Goal: Information Seeking & Learning: Learn about a topic

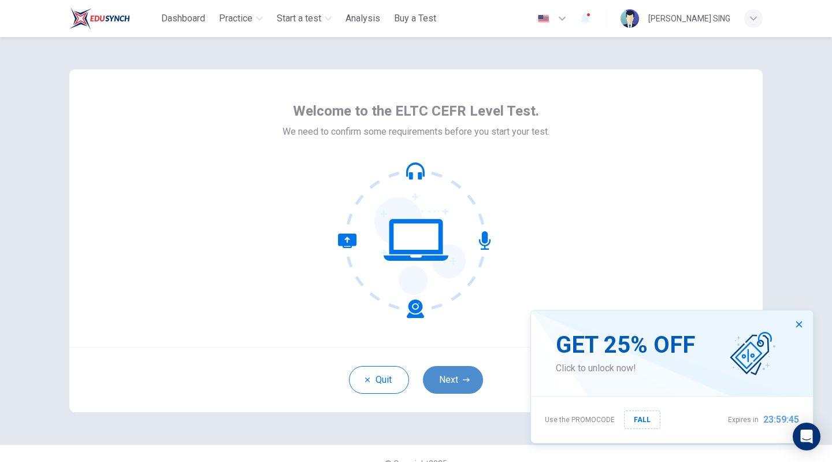
click at [463, 382] on icon "button" at bounding box center [466, 379] width 7 height 7
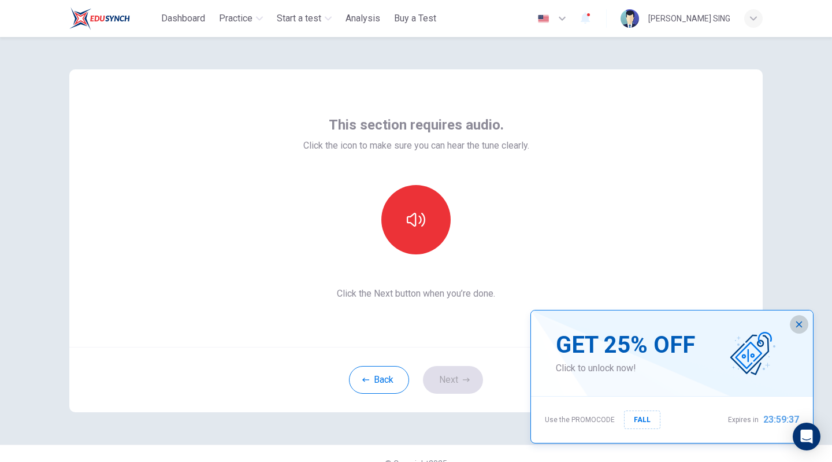
click at [798, 327] on icon "button" at bounding box center [799, 324] width 6 height 6
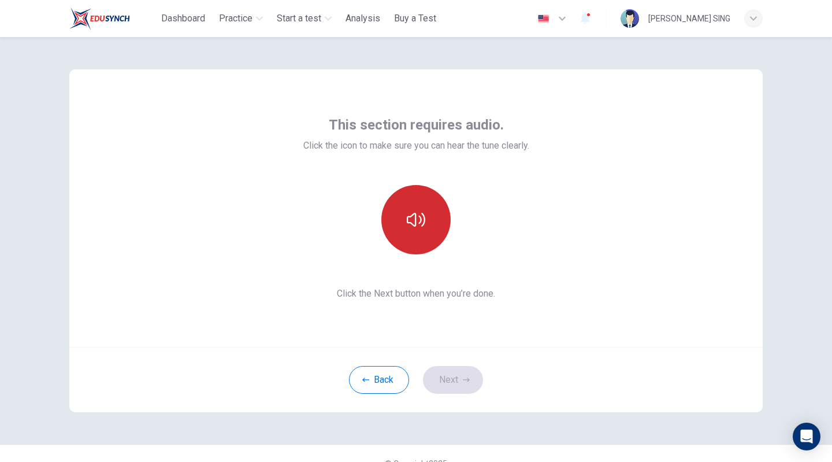
click at [405, 233] on button "button" at bounding box center [415, 219] width 69 height 69
click at [420, 222] on icon "button" at bounding box center [416, 219] width 18 height 18
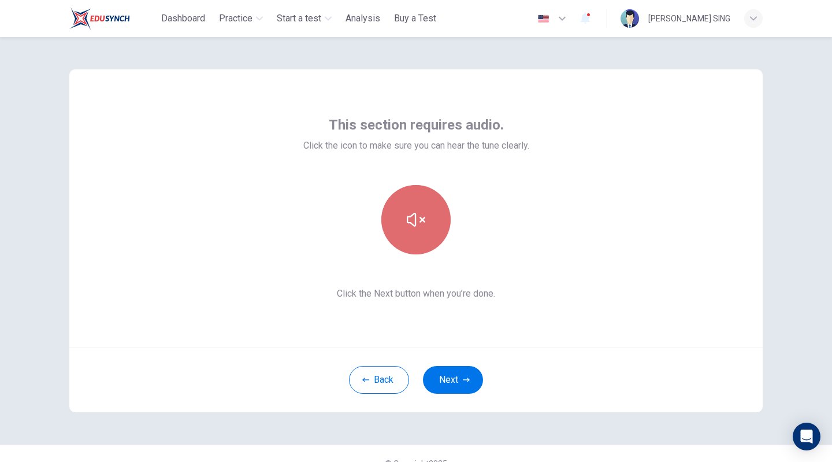
click at [420, 222] on icon "button" at bounding box center [416, 219] width 18 height 18
click at [411, 216] on icon "button" at bounding box center [416, 219] width 18 height 18
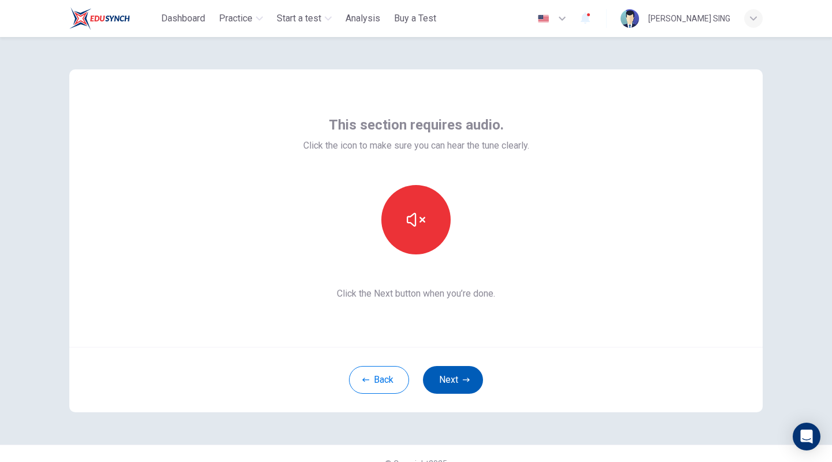
click at [450, 374] on button "Next" at bounding box center [453, 380] width 60 height 28
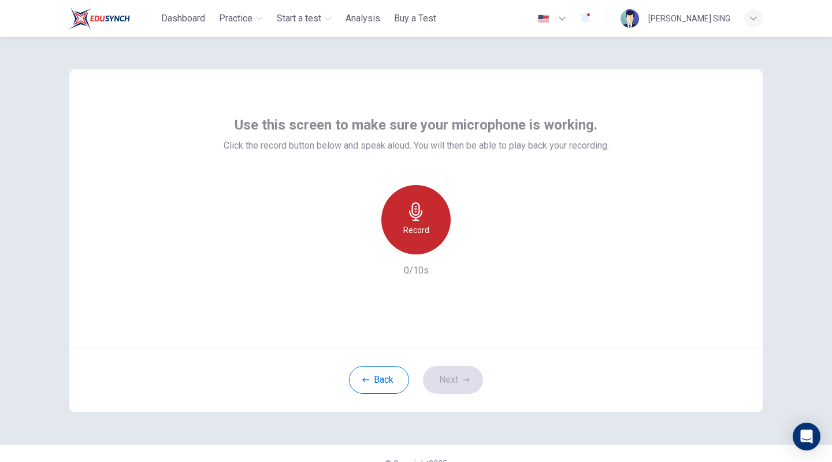
click at [421, 220] on icon "button" at bounding box center [416, 211] width 18 height 18
click at [414, 214] on icon "button" at bounding box center [415, 211] width 13 height 18
click at [411, 214] on icon "button" at bounding box center [415, 211] width 13 height 18
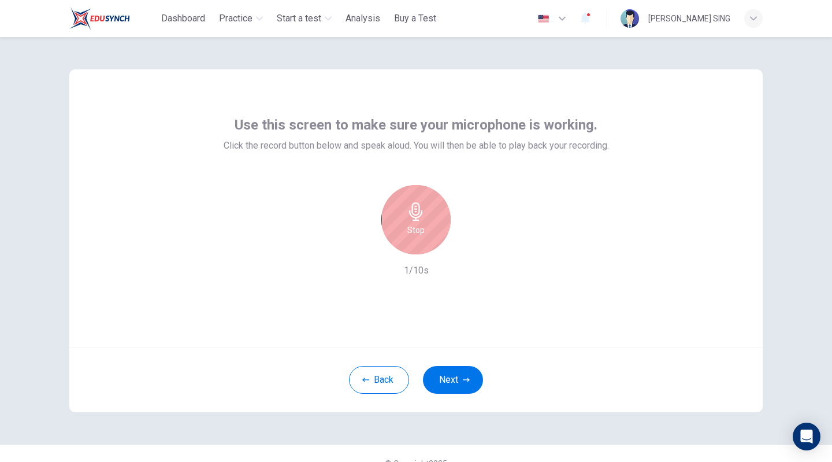
click at [407, 214] on icon "button" at bounding box center [416, 211] width 18 height 18
click at [423, 232] on h6 "Record" at bounding box center [416, 230] width 26 height 14
click at [426, 224] on div "Stop" at bounding box center [415, 219] width 69 height 69
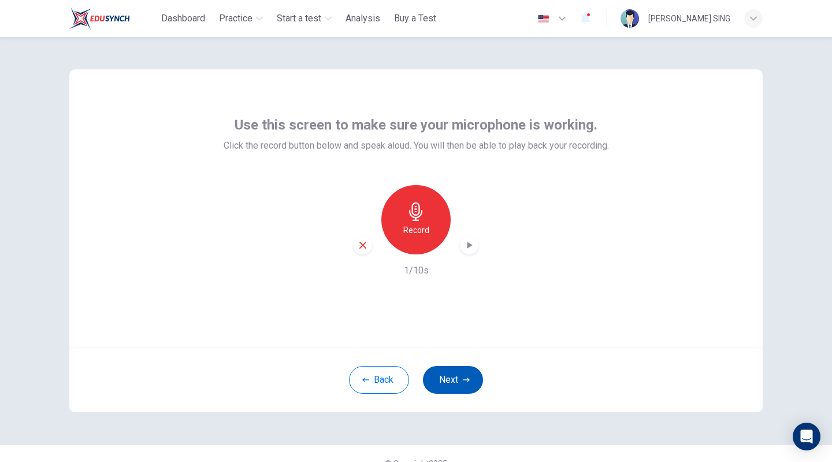
click at [454, 376] on button "Next" at bounding box center [453, 380] width 60 height 28
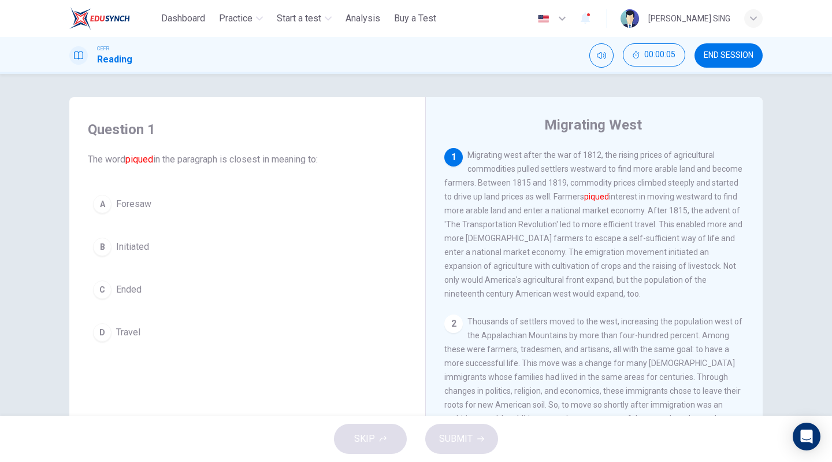
click at [582, 48] on div "CEFR Reading 00:00:05 END SESSION" at bounding box center [416, 55] width 730 height 24
click at [599, 54] on icon "Mute" at bounding box center [601, 55] width 9 height 7
click at [605, 57] on icon "Unmute" at bounding box center [601, 55] width 9 height 9
click at [179, 20] on span "Dashboard" at bounding box center [183, 19] width 44 height 14
click at [328, 211] on button "A Foresaw" at bounding box center [247, 204] width 319 height 29
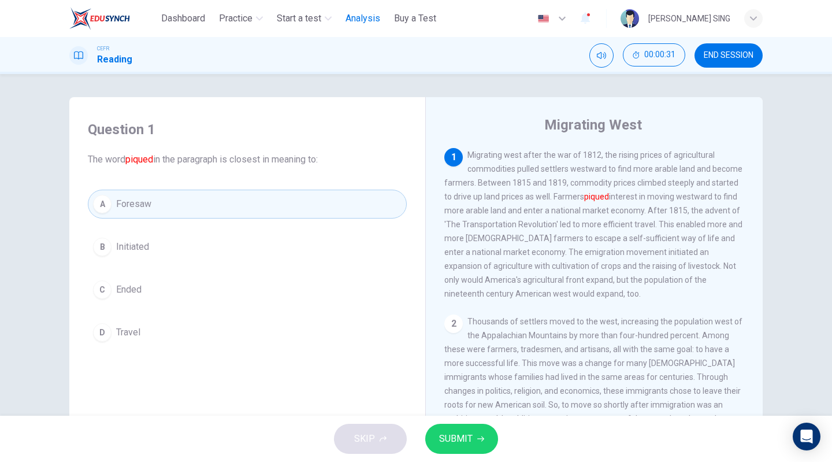
click at [372, 20] on span "Analysis" at bounding box center [363, 19] width 35 height 14
click at [435, 18] on span "Buy a Test" at bounding box center [415, 19] width 42 height 14
click at [194, 20] on span "Dashboard" at bounding box center [183, 19] width 44 height 14
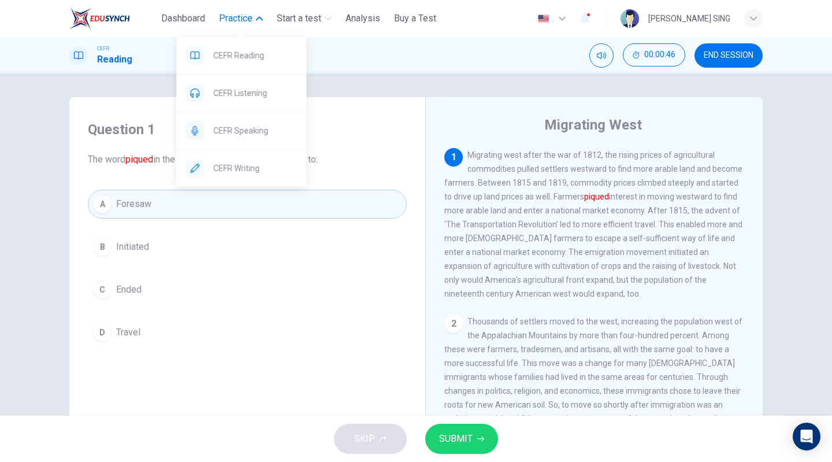
click at [235, 17] on span "Practice" at bounding box center [236, 19] width 34 height 14
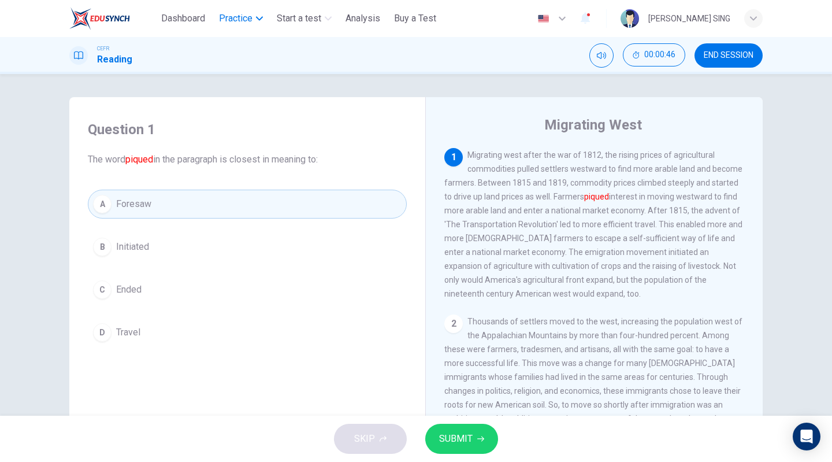
click at [235, 17] on span "Practice" at bounding box center [236, 19] width 34 height 14
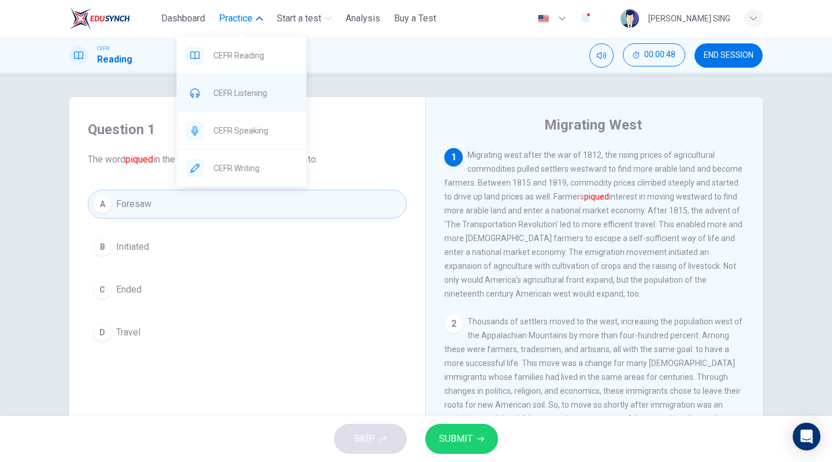
click at [243, 94] on span "CEFR Listening" at bounding box center [255, 93] width 84 height 14
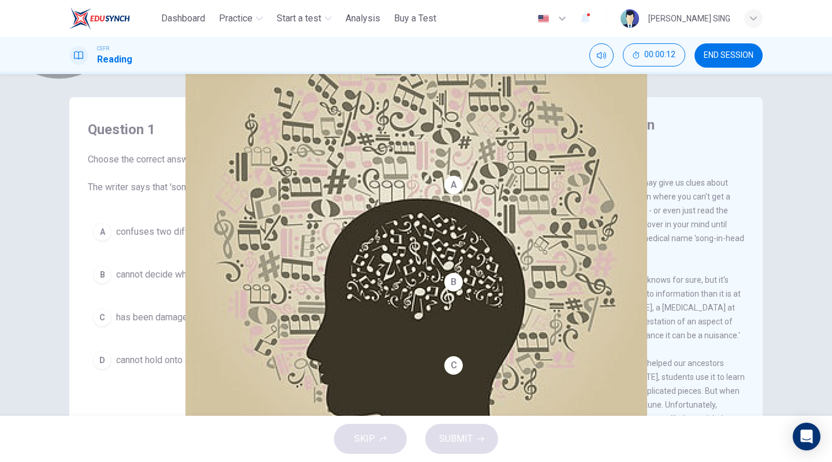
click at [507, 175] on button "Click to Zoom" at bounding box center [475, 167] width 63 height 16
click at [177, 272] on span "cannot decide what information it needs to retain." at bounding box center [215, 275] width 198 height 14
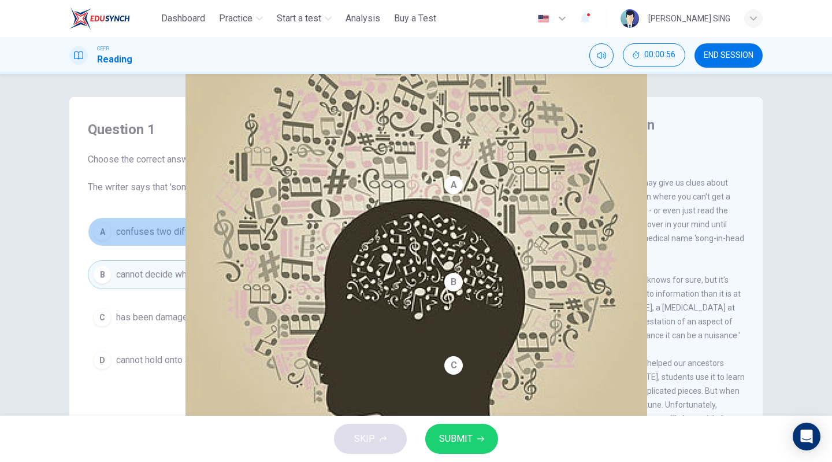
click at [215, 226] on span "confuses two different types of memory." at bounding box center [199, 232] width 166 height 14
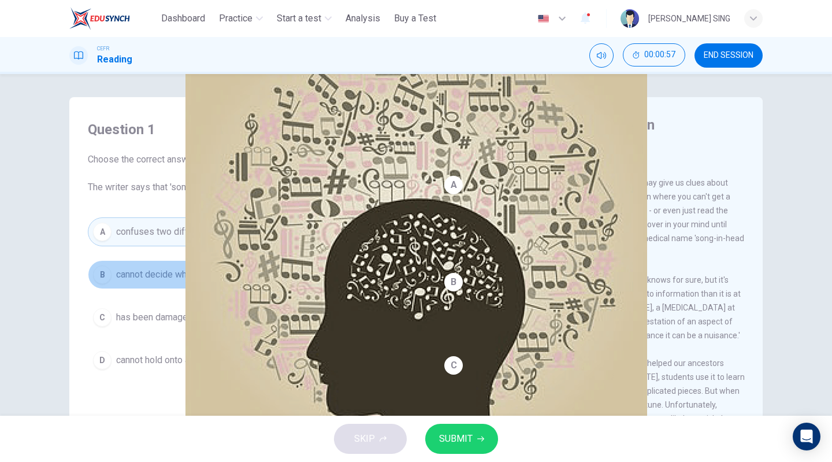
click at [209, 274] on span "cannot decide what information it needs to retain." at bounding box center [215, 275] width 198 height 14
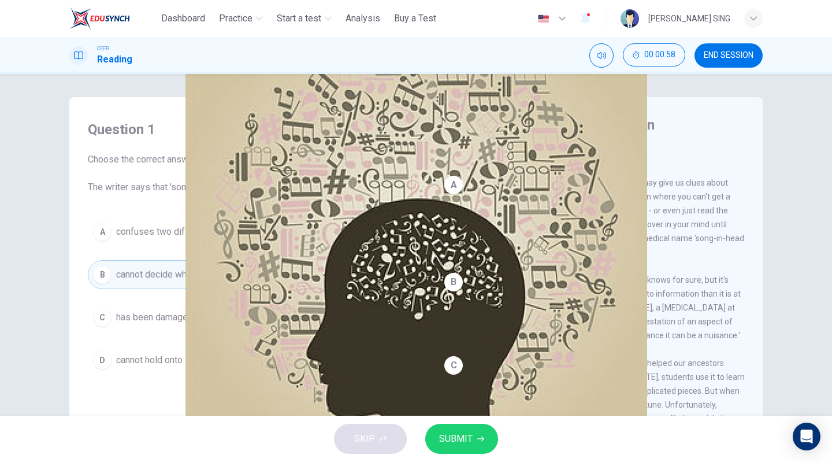
click at [478, 443] on button "SUBMIT" at bounding box center [461, 439] width 73 height 30
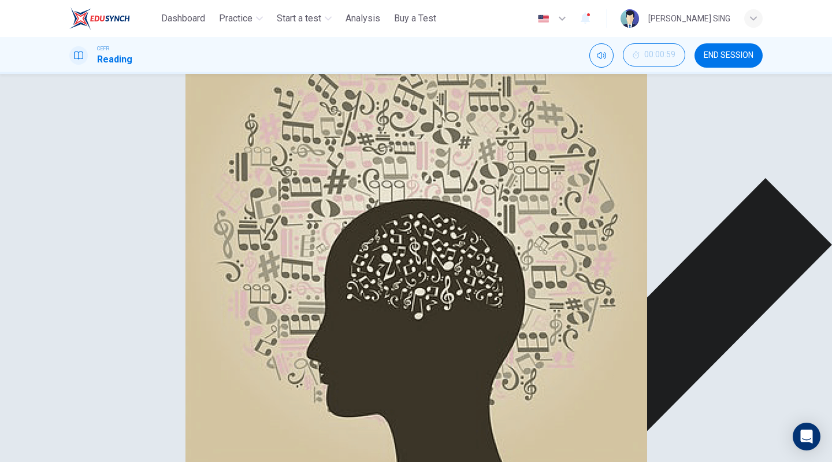
scroll to position [222, 0]
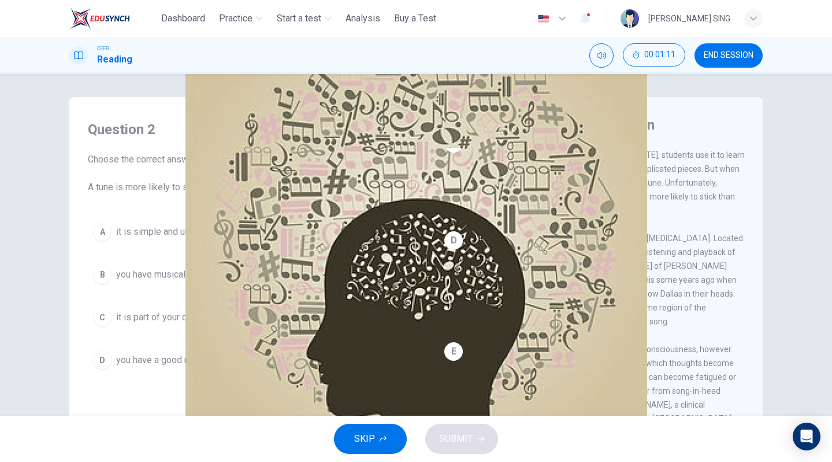
click at [108, 276] on div "B" at bounding box center [102, 274] width 18 height 18
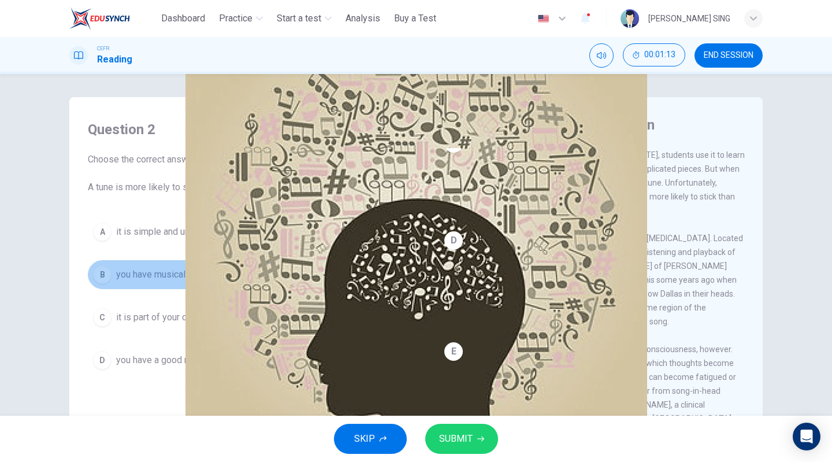
click at [210, 275] on span "you have musical training." at bounding box center [167, 275] width 103 height 14
click at [462, 443] on span "SUBMIT" at bounding box center [456, 439] width 34 height 16
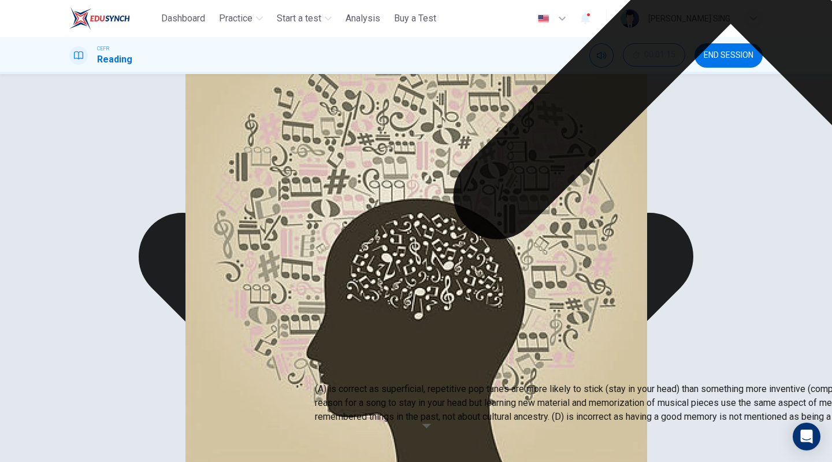
click at [152, 318] on div "A it is simple and unoriginal. B you have musical training. C it is part of you…" at bounding box center [247, 279] width 319 height 125
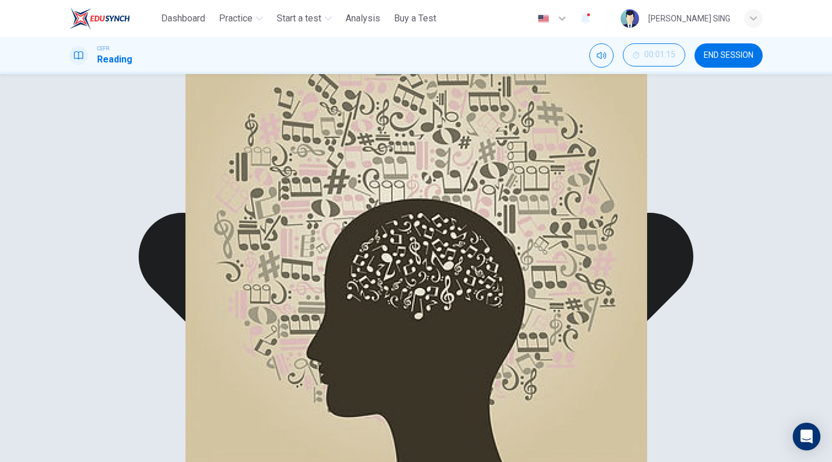
click at [203, 318] on div "A it is simple and unoriginal. B you have musical training. C it is part of you…" at bounding box center [247, 279] width 319 height 125
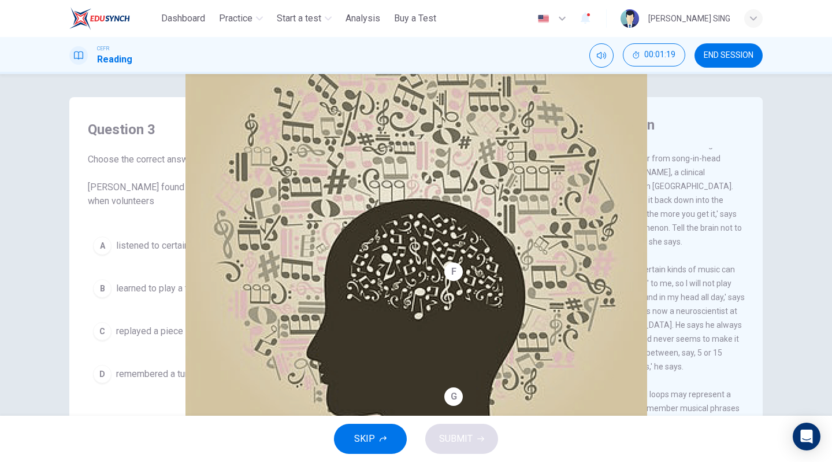
scroll to position [511, 0]
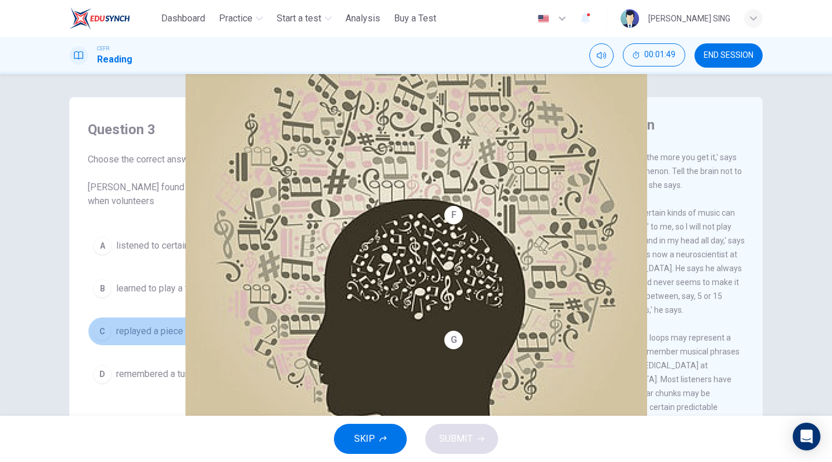
click at [138, 332] on span "replayed a piece of music after several years." at bounding box center [208, 331] width 185 height 14
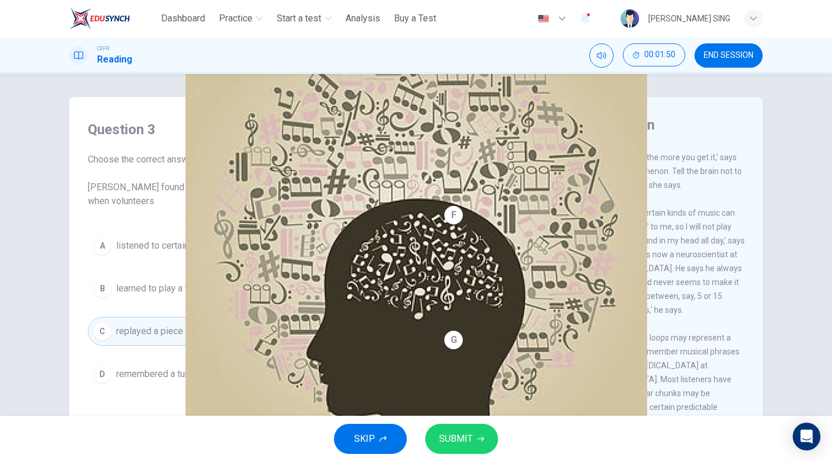
click at [463, 439] on span "SUBMIT" at bounding box center [456, 439] width 34 height 16
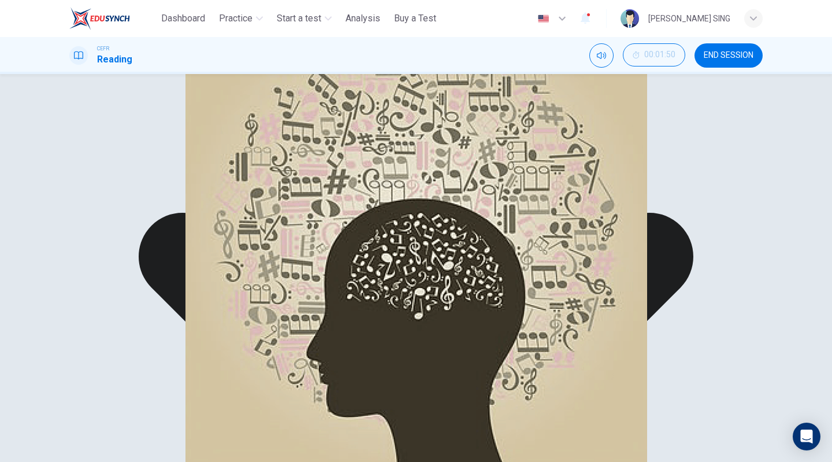
click at [290, 356] on div "A listened to certain types of music. B learned to play a tune on an instrument…" at bounding box center [247, 293] width 319 height 125
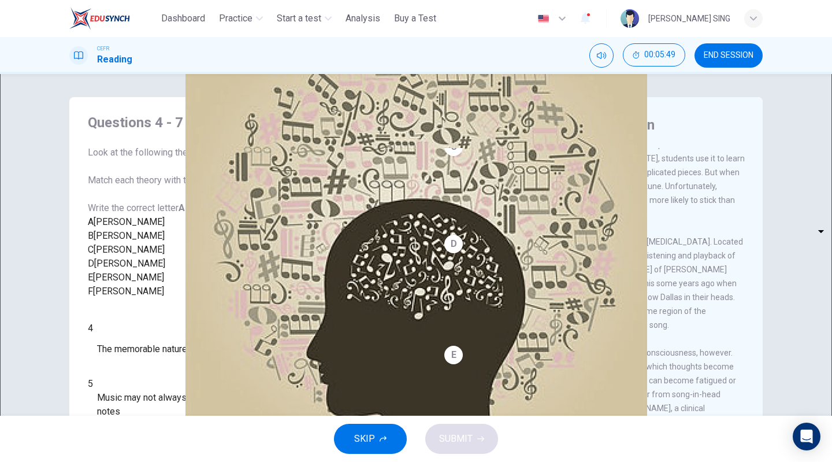
scroll to position [289, 0]
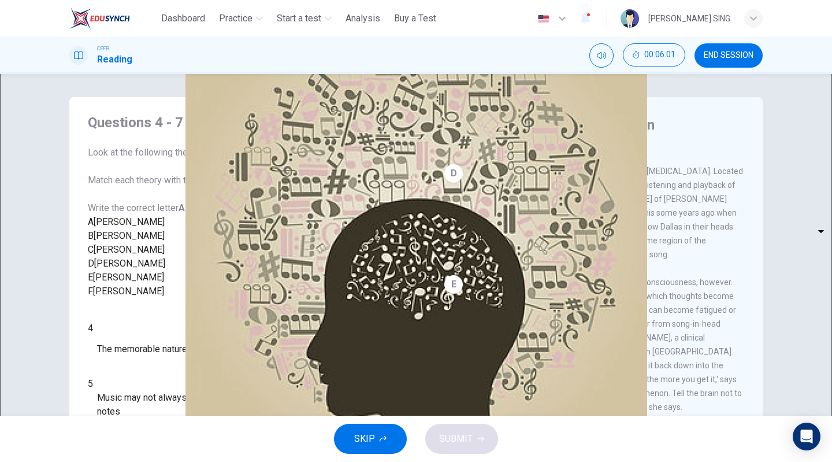
click at [94, 227] on span "A" at bounding box center [91, 221] width 6 height 11
click at [91, 283] on div "A Roger Chaffin B Susan Ball C Steven Brown D Caroline Palmer E Sandra Calvert …" at bounding box center [247, 256] width 319 height 83
click at [94, 241] on span "B" at bounding box center [91, 235] width 6 height 11
click at [94, 227] on span "A" at bounding box center [91, 221] width 6 height 11
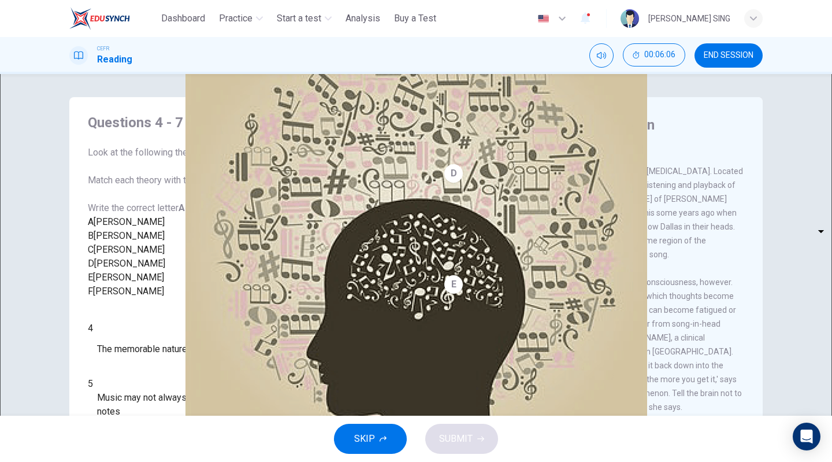
click at [94, 227] on span "A" at bounding box center [91, 221] width 6 height 11
click at [180, 229] on div "A Roger Chaffin" at bounding box center [247, 222] width 319 height 14
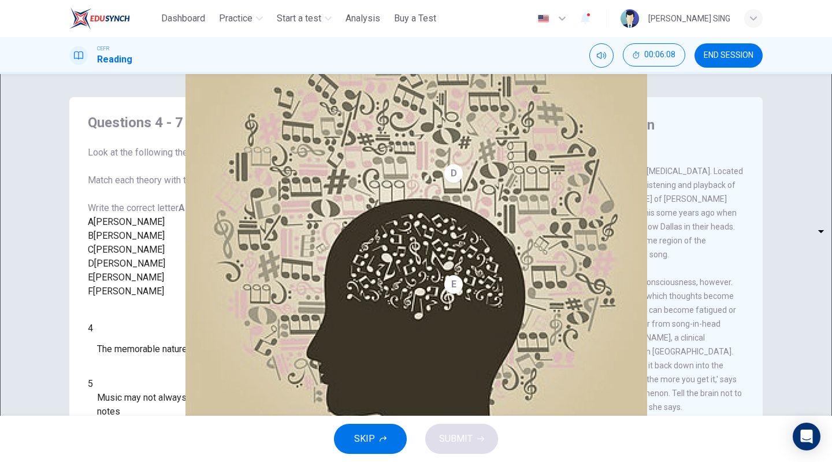
click at [142, 227] on span "Roger Chaffin" at bounding box center [129, 221] width 71 height 11
click at [128, 272] on div "A Roger Chaffin B Susan Ball C Steven Brown D Caroline Palmer E Sandra Calvert …" at bounding box center [247, 256] width 319 height 83
click at [114, 227] on span "Roger Chaffin" at bounding box center [129, 221] width 71 height 11
click at [94, 227] on span "A" at bounding box center [91, 221] width 6 height 11
click at [136, 227] on span "Roger Chaffin" at bounding box center [129, 221] width 71 height 11
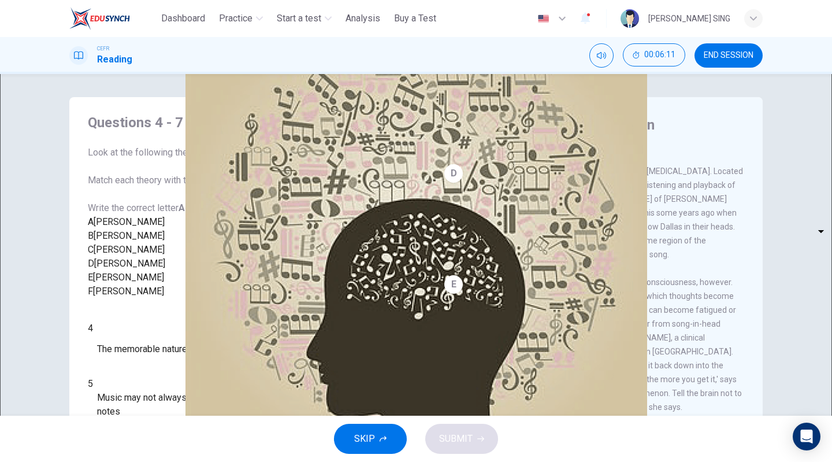
click at [83, 261] on div "Questions 4 - 7 Look at the following theories and the list of people below. Ma…" at bounding box center [247, 321] width 337 height 439
click at [94, 227] on span "A" at bounding box center [91, 221] width 6 height 11
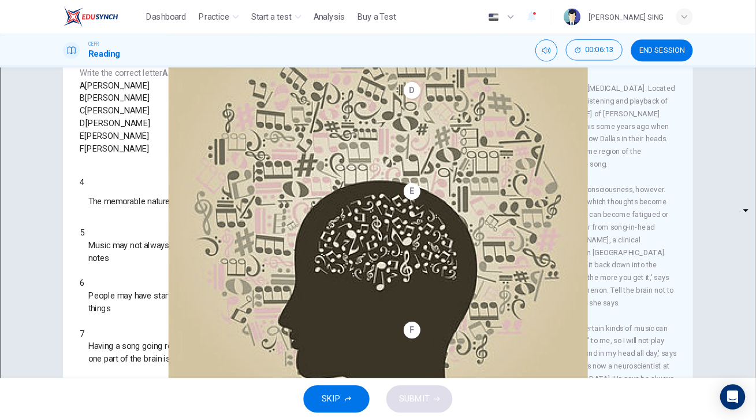
scroll to position [106, 0]
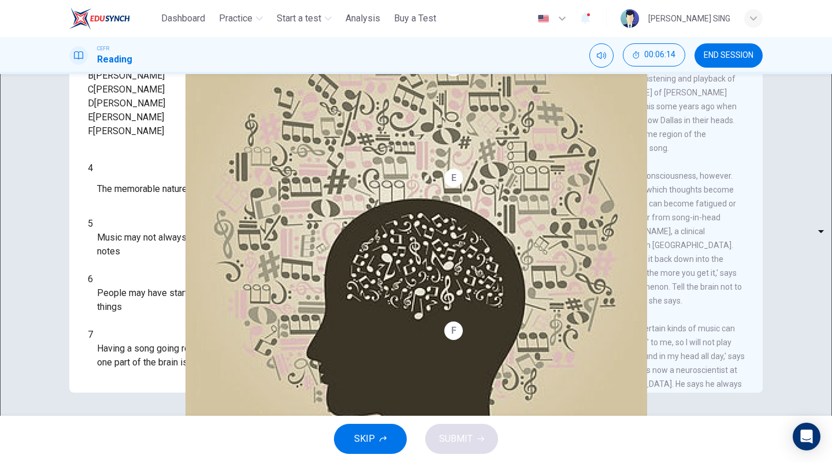
click at [171, 270] on body "This site uses cookies, as explained in our Privacy Policy . If you agree to th…" at bounding box center [416, 231] width 832 height 462
click at [387, 461] on div at bounding box center [416, 462] width 832 height 0
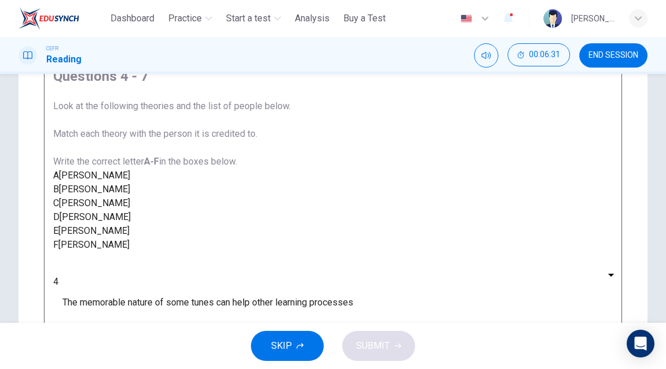
scroll to position [0, 0]
drag, startPoint x: 828, startPoint y: 3, endPoint x: 455, endPoint y: 142, distance: 397.9
click at [291, 142] on span "Look at the following theories and the list of people below. Match each theory …" at bounding box center [172, 134] width 238 height 66
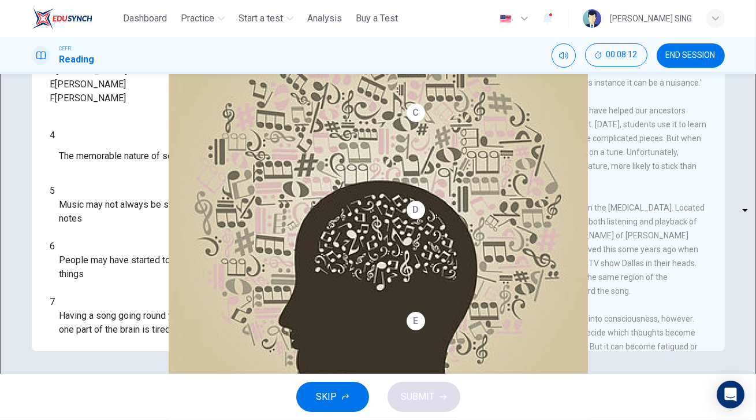
scroll to position [157, 0]
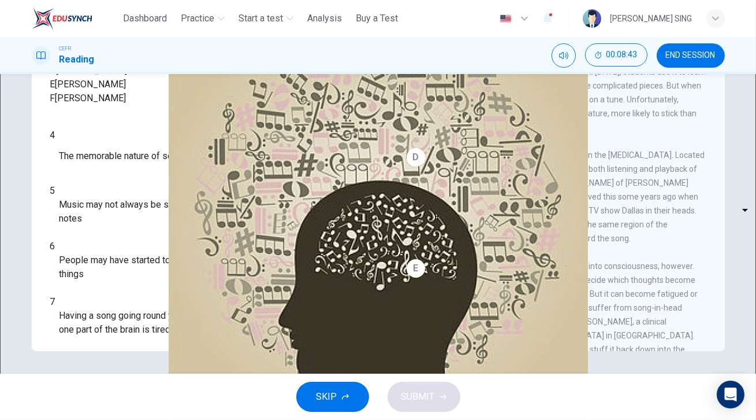
click at [134, 238] on body "This site uses cookies, as explained in our Privacy Policy . If you agree to th…" at bounding box center [378, 210] width 756 height 420
click at [134, 420] on div at bounding box center [378, 420] width 756 height 0
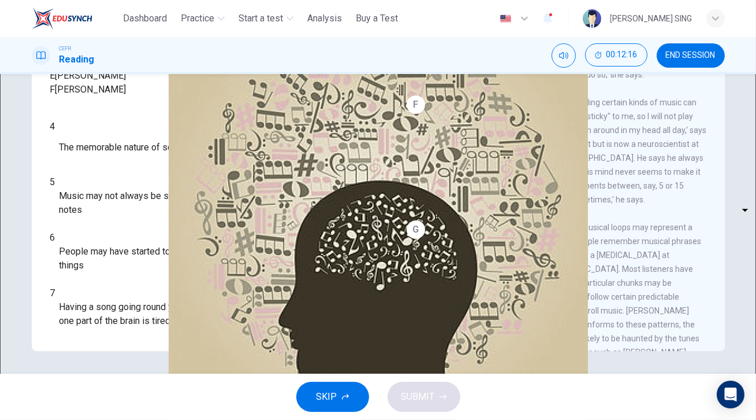
scroll to position [525, 0]
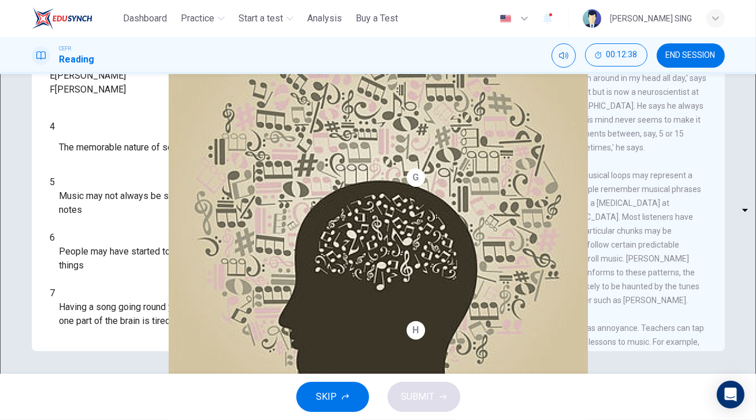
click at [50, 320] on div "​ ​" at bounding box center [50, 314] width 0 height 28
click at [135, 320] on body "This site uses cookies, as explained in our Privacy Policy . If you agree to th…" at bounding box center [378, 210] width 756 height 420
type input "*"
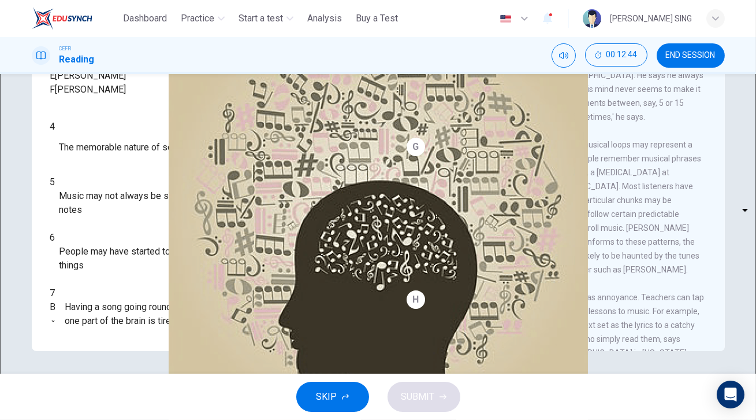
scroll to position [577, 0]
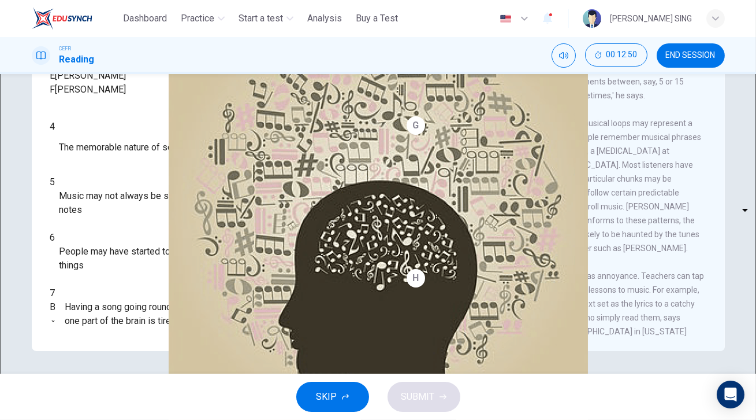
drag, startPoint x: 429, startPoint y: 220, endPoint x: 589, endPoint y: 242, distance: 161.7
click at [589, 100] on span "For those not severely afflicted, simply avoiding certain kinds of music can he…" at bounding box center [557, 47] width 300 height 106
drag, startPoint x: 561, startPoint y: 285, endPoint x: 561, endPoint y: 307, distance: 21.4
click at [561, 100] on span "For those not severely afflicted, simply avoiding certain kinds of music can he…" at bounding box center [557, 47] width 300 height 106
drag, startPoint x: 455, startPoint y: 271, endPoint x: 665, endPoint y: 296, distance: 211.3
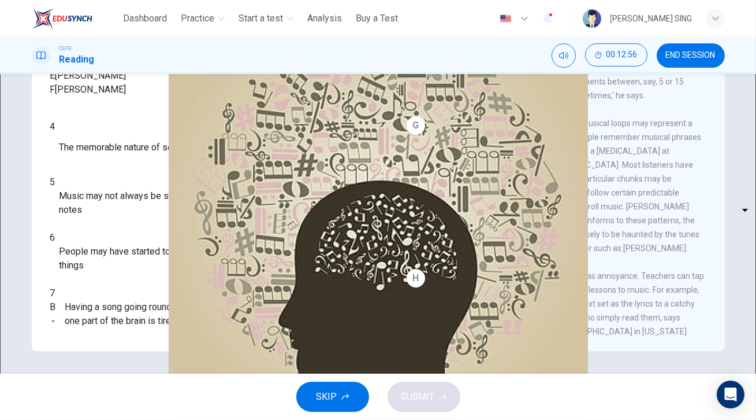
click at [666, 100] on span "For those not severely afflicted, simply avoiding certain kinds of music can he…" at bounding box center [557, 47] width 300 height 106
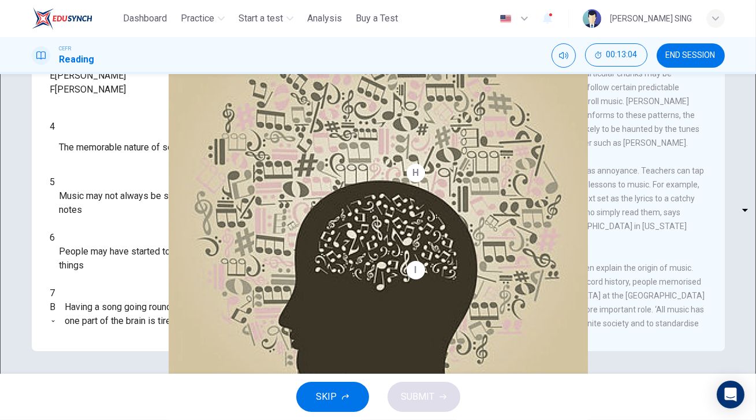
scroll to position [735, 0]
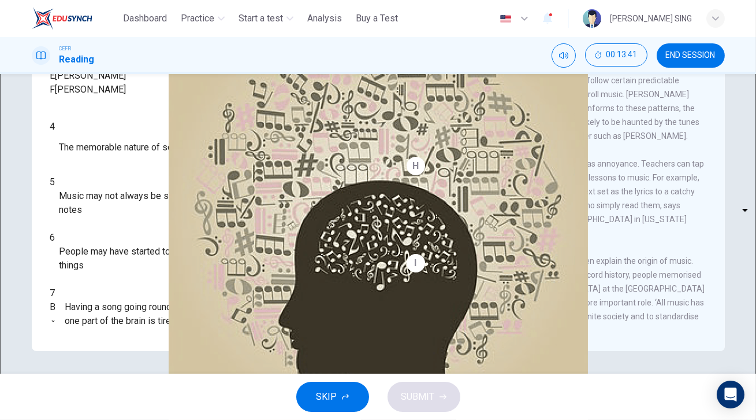
click at [132, 223] on body "This site uses cookies, as explained in our Privacy Policy . If you agree to th…" at bounding box center [378, 210] width 756 height 420
type input "*"
click at [134, 286] on body "This site uses cookies, as explained in our Privacy Policy . If you agree to th…" at bounding box center [378, 210] width 756 height 420
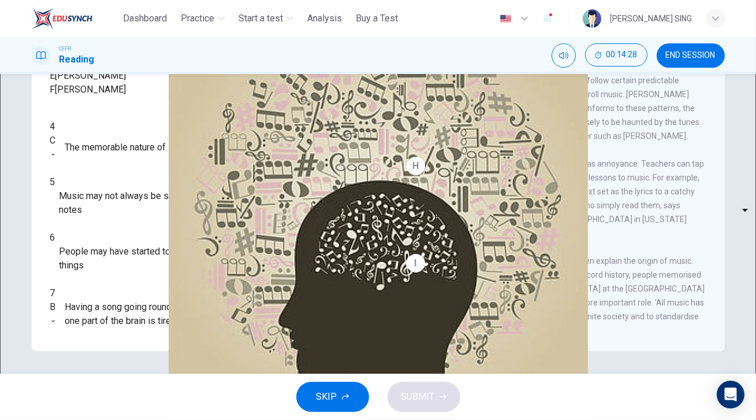
type input "*"
click at [132, 254] on body "This site uses cookies, as explained in our Privacy Policy . If you agree to th…" at bounding box center [378, 210] width 756 height 420
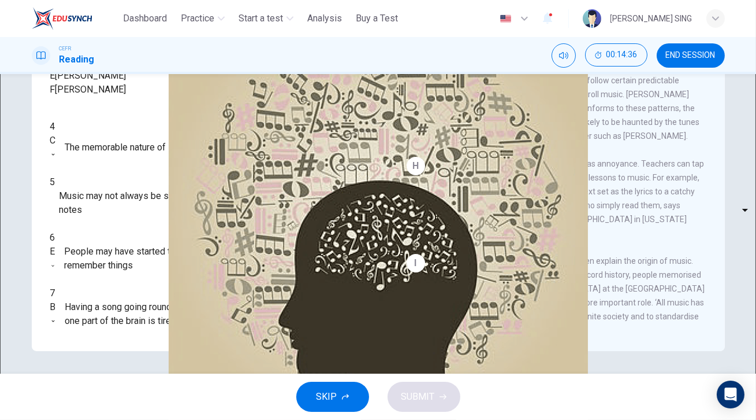
type input "*"
click at [417, 398] on span "SUBMIT" at bounding box center [419, 396] width 34 height 16
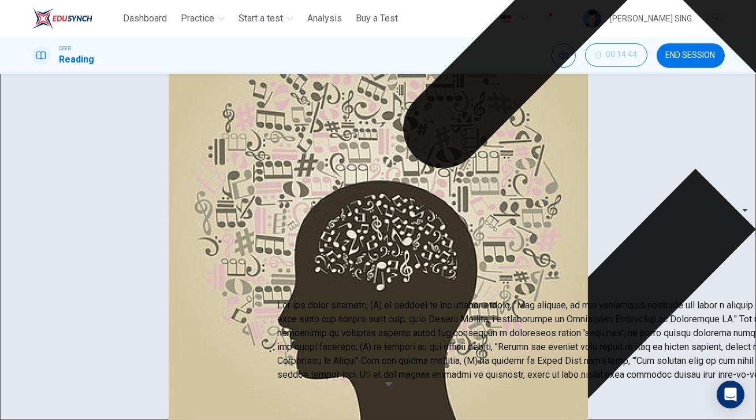
click at [626, 246] on div "CLICK TO ZOOM Click to Zoom A Some songs just won't leave you alone. But this m…" at bounding box center [565, 175] width 316 height 351
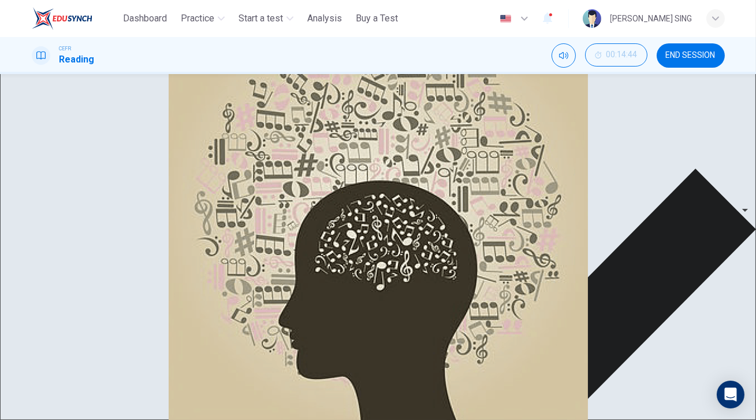
scroll to position [315, 0]
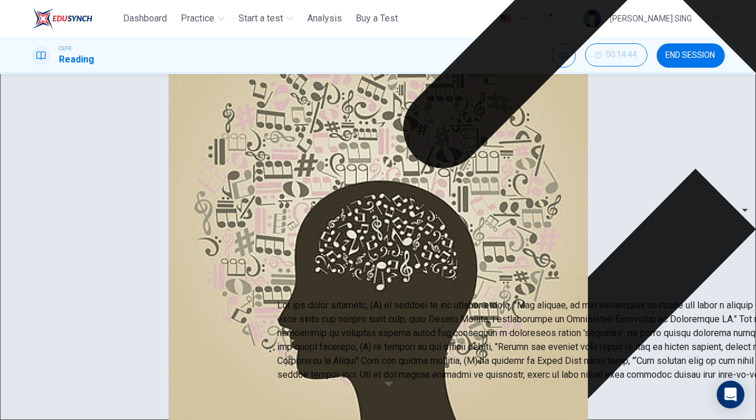
scroll to position [622, 0]
drag, startPoint x: 66, startPoint y: 146, endPoint x: 133, endPoint y: 147, distance: 66.5
click at [133, 83] on div "E Sandra Calvert" at bounding box center [209, 76] width 319 height 14
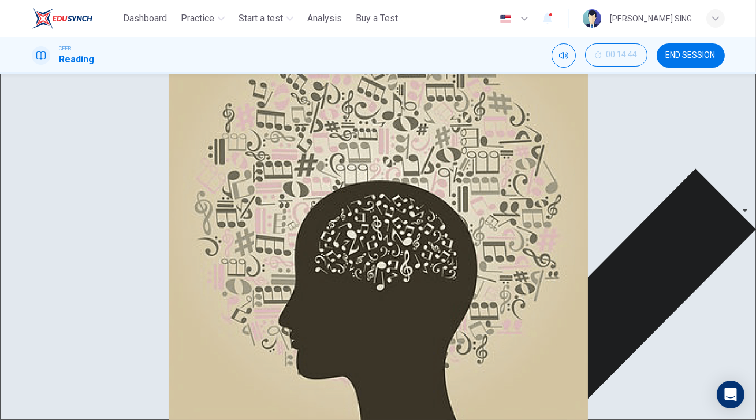
scroll to position [359, 0]
drag, startPoint x: 71, startPoint y: 127, endPoint x: 133, endPoint y: 127, distance: 62.4
click at [136, 69] on div "D Caroline Palmer" at bounding box center [209, 62] width 319 height 14
drag, startPoint x: 521, startPoint y: 178, endPoint x: 572, endPoint y: 178, distance: 51.4
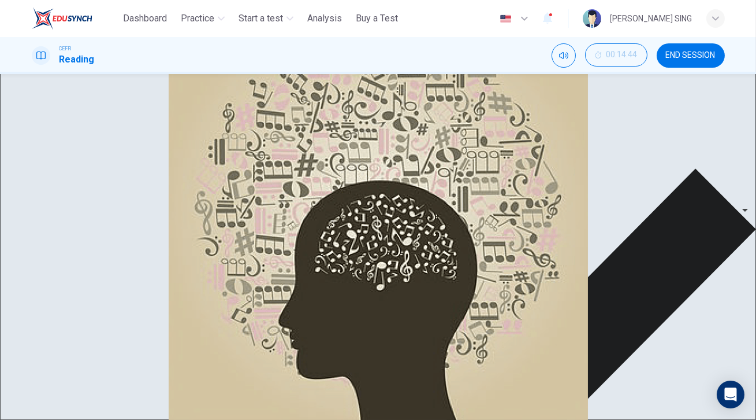
click at [572, 140] on span "Brown's experience of repeated musical loops may represent a phenomenon called …" at bounding box center [554, 73] width 295 height 134
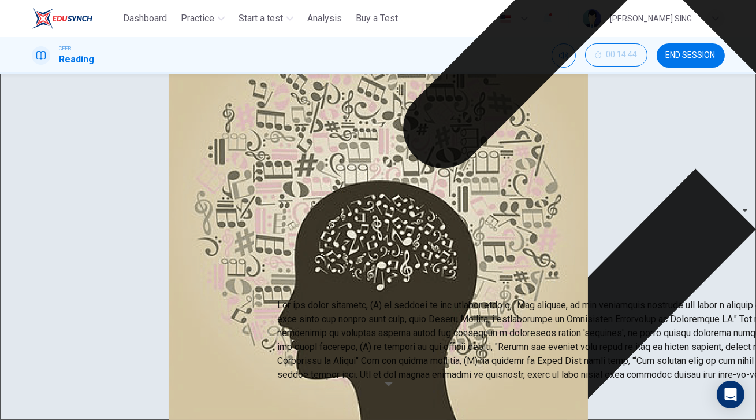
click at [222, 154] on span "The memorable nature of some tunes can help other learning processes" at bounding box center [210, 147] width 291 height 14
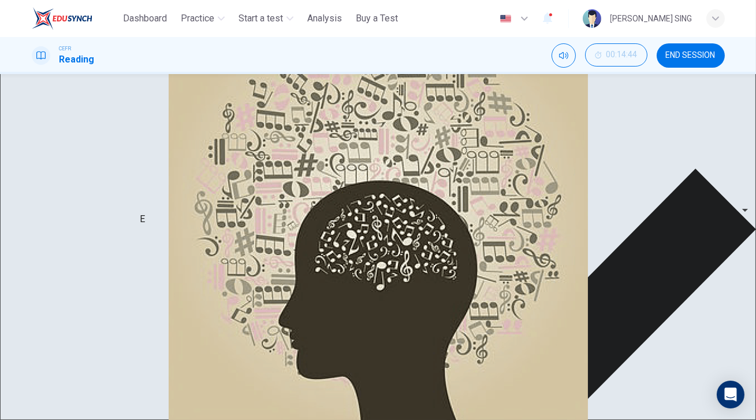
click at [291, 154] on span "The memorable nature of some tunes can help other learning processes" at bounding box center [210, 147] width 291 height 14
click at [56, 147] on div "C" at bounding box center [53, 140] width 6 height 14
click at [183, 154] on span "The memorable nature of some tunes can help other learning processes" at bounding box center [210, 147] width 291 height 14
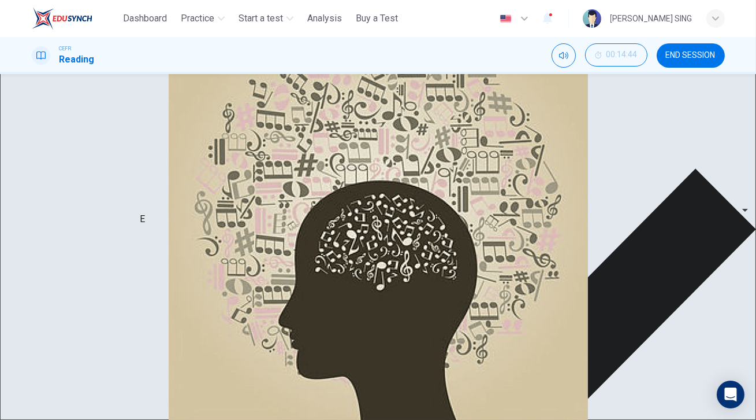
click at [253, 154] on span "The memorable nature of some tunes can help other learning processes" at bounding box center [210, 147] width 291 height 14
drag, startPoint x: 628, startPoint y: 259, endPoint x: 686, endPoint y: 259, distance: 57.8
click at [686, 259] on div "I This sort of memory enhancement may even explain the origin of music. Before …" at bounding box center [557, 295] width 300 height 83
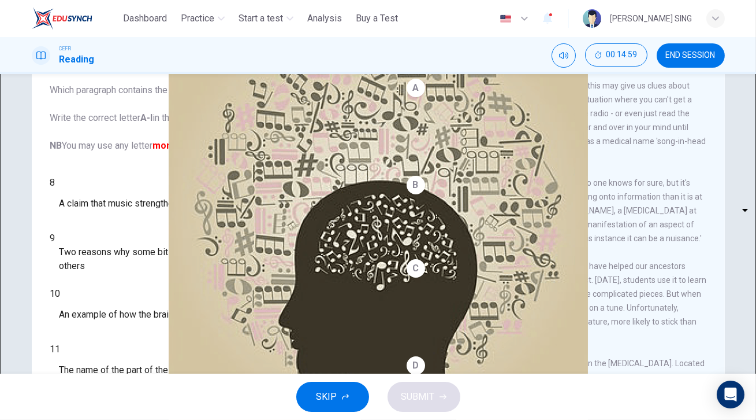
scroll to position [105, 0]
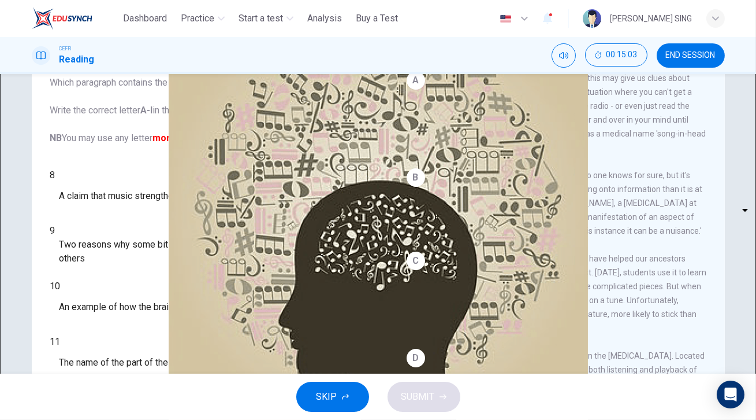
click at [129, 177] on body "This site uses cookies, as explained in our Privacy Policy . If you agree to th…" at bounding box center [378, 210] width 756 height 420
click at [265, 420] on div at bounding box center [378, 420] width 756 height 0
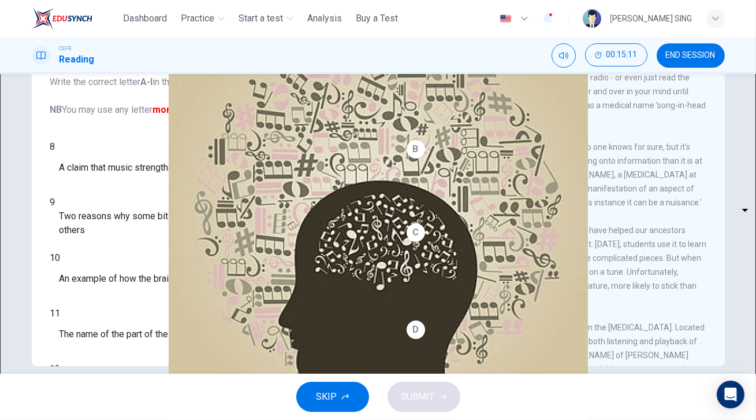
scroll to position [148, 0]
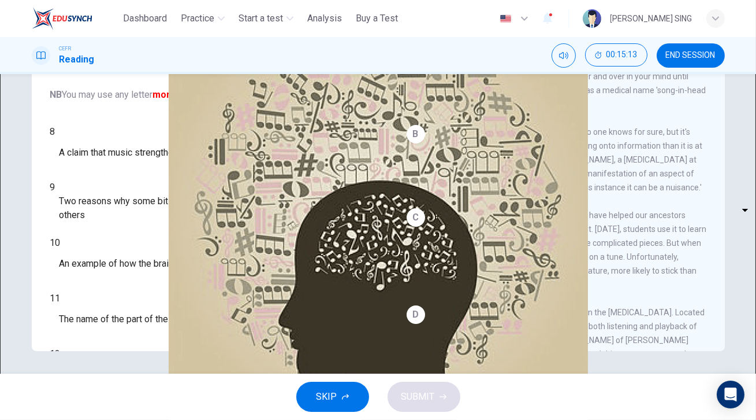
click at [311, 132] on div "8 ​ ​ A claim that music strengthens social bonds" at bounding box center [209, 146] width 319 height 42
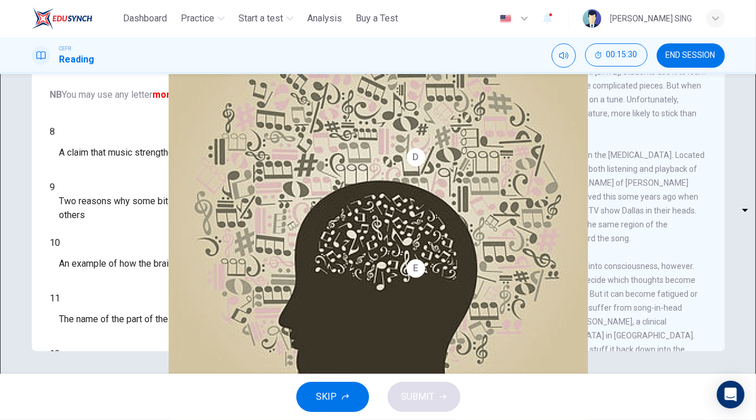
scroll to position [262, 0]
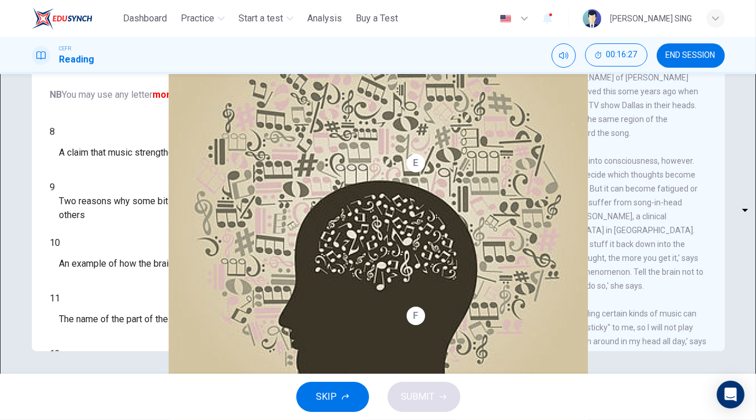
click at [132, 168] on body "This site uses cookies, as explained in our Privacy Policy . If you agree to th…" at bounding box center [378, 210] width 756 height 420
type input "*"
click at [232, 194] on span "Two reasons why some bits of music tend to stick in your mind more than others" at bounding box center [217, 208] width 304 height 28
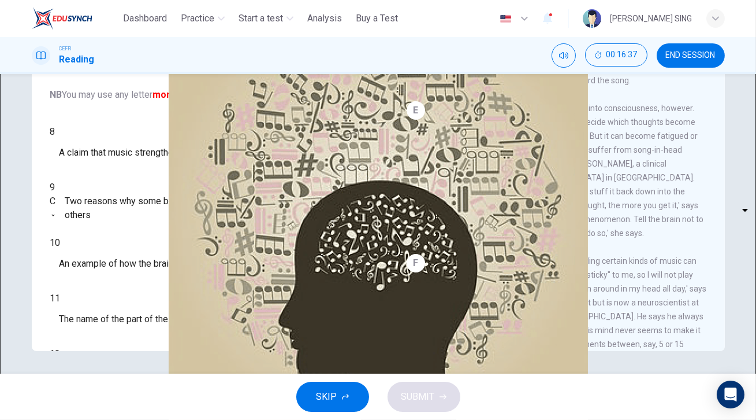
scroll to position [368, 0]
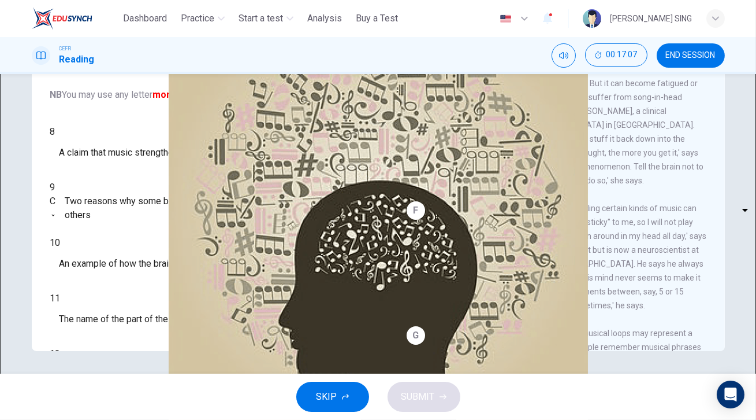
click at [225, 368] on span "Examples of two everyday events that can set off song-in-head syndrome" at bounding box center [210, 375] width 300 height 14
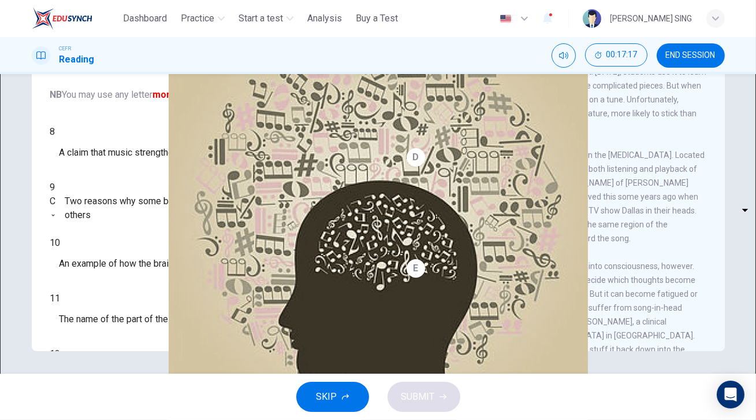
scroll to position [105, 0]
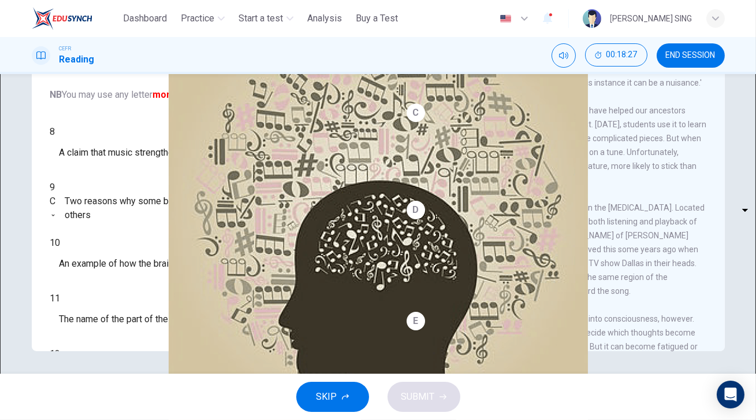
click at [131, 229] on body "This site uses cookies, as explained in our Privacy Policy . If you agree to th…" at bounding box center [378, 210] width 756 height 420
click at [131, 420] on div at bounding box center [378, 420] width 756 height 0
click at [133, 264] on body "This site uses cookies, as explained in our Privacy Policy . If you agree to th…" at bounding box center [378, 210] width 756 height 420
click at [133, 420] on li "A" at bounding box center [378, 427] width 756 height 14
type input "*"
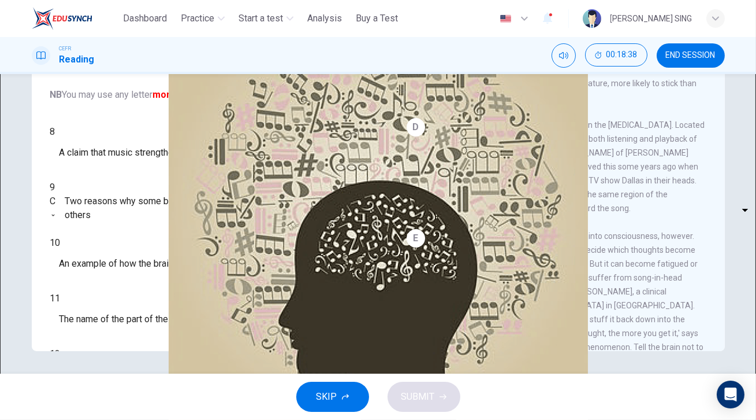
scroll to position [210, 0]
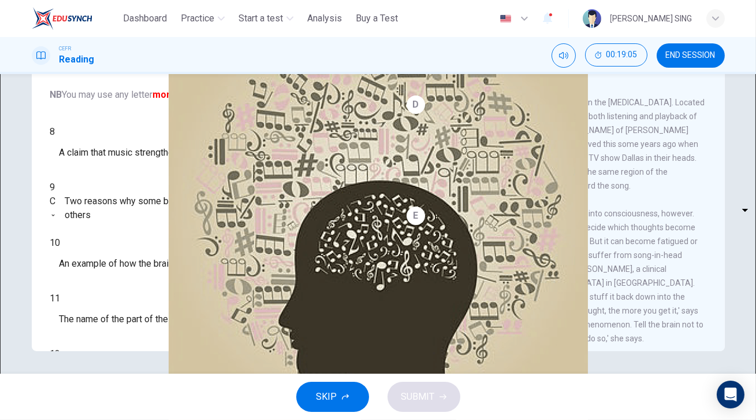
click at [133, 198] on body "This site uses cookies, as explained in our Privacy Policy . If you agree to th…" at bounding box center [378, 210] width 756 height 420
click at [202, 420] on div at bounding box center [378, 420] width 756 height 0
click at [134, 170] on body "This site uses cookies, as explained in our Privacy Policy . If you agree to th…" at bounding box center [378, 210] width 756 height 420
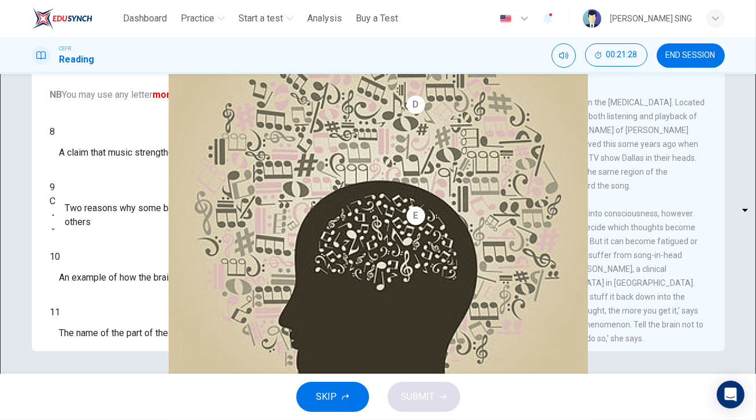
type input "*"
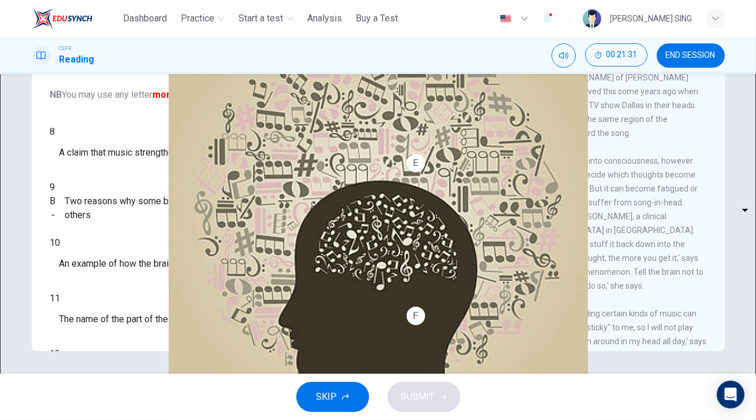
scroll to position [315, 0]
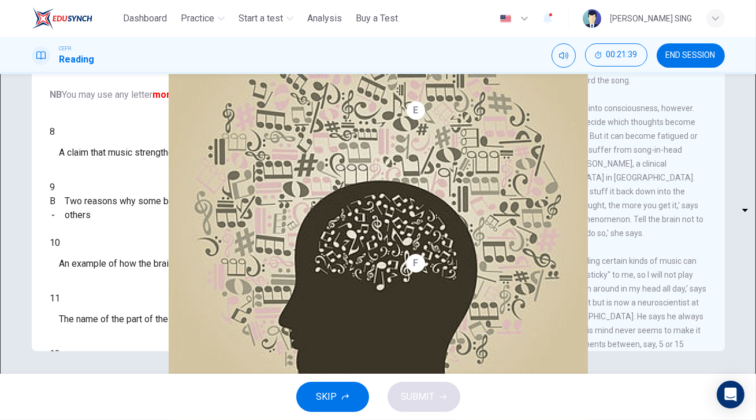
click at [119, 194] on body "This site uses cookies, as explained in our Privacy Policy . If you agree to th…" at bounding box center [378, 210] width 756 height 420
type input "*"
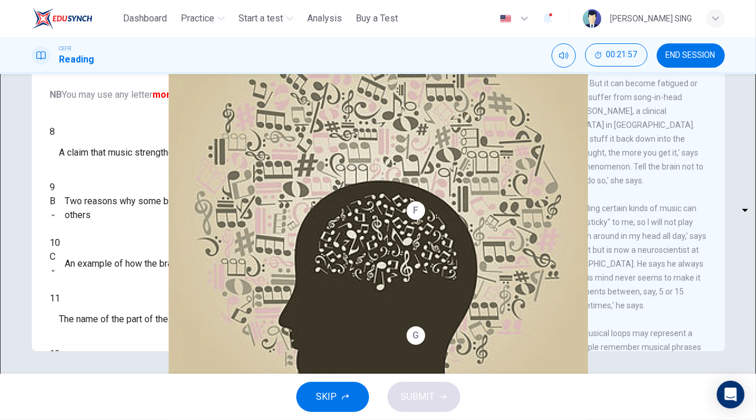
click at [123, 230] on body "This site uses cookies, as explained in our Privacy Policy . If you agree to th…" at bounding box center [378, 210] width 756 height 420
type input "*"
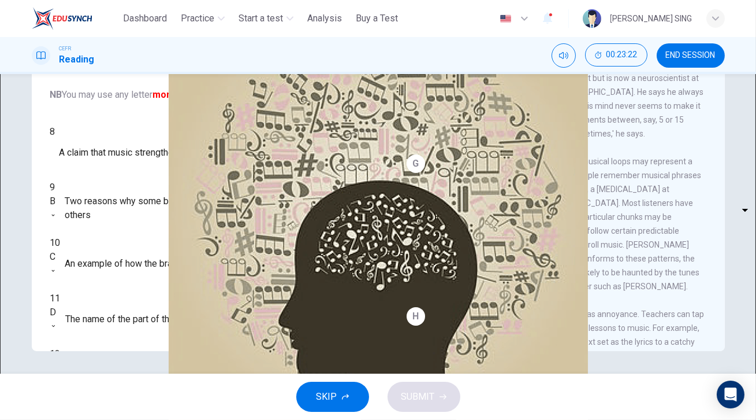
scroll to position [525, 0]
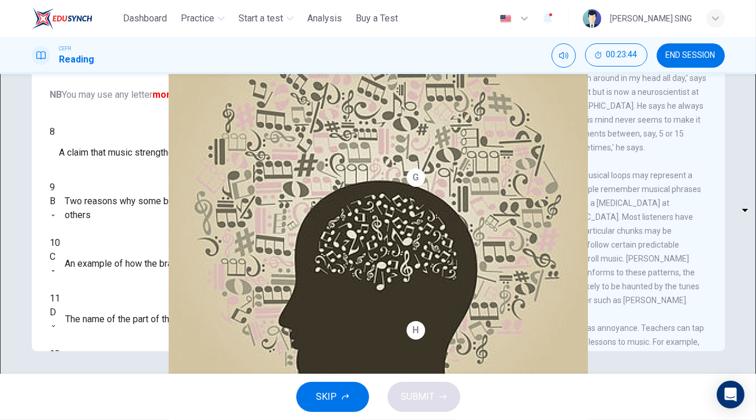
click at [131, 198] on body "This site uses cookies, as explained in our Privacy Policy . If you agree to th…" at bounding box center [378, 210] width 756 height 420
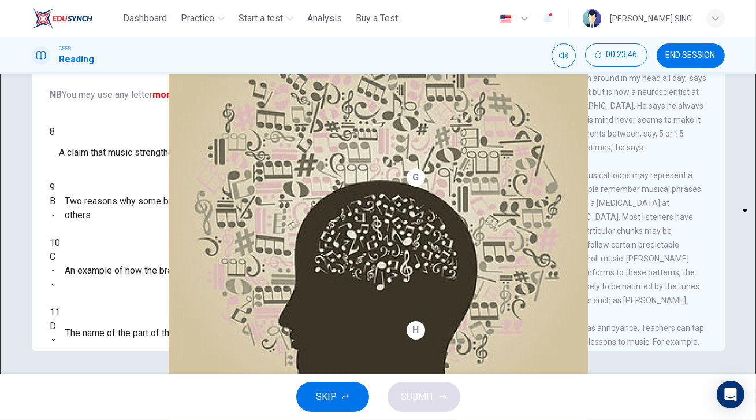
type input "*"
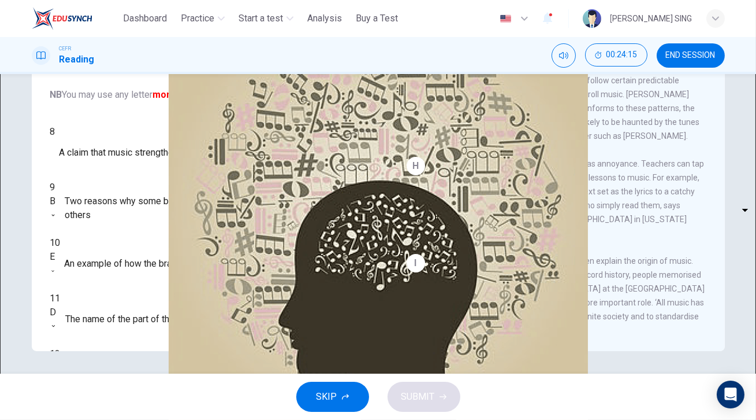
scroll to position [912, 0]
click at [135, 129] on body "This site uses cookies, as explained in our Privacy Policy . If you agree to th…" at bounding box center [378, 210] width 756 height 420
type input "*"
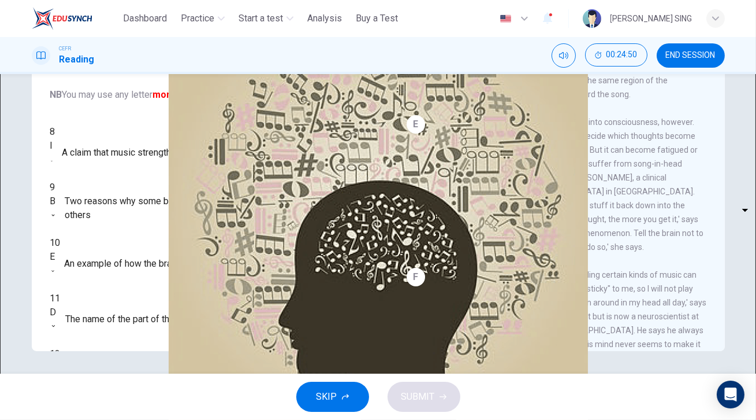
scroll to position [282, 0]
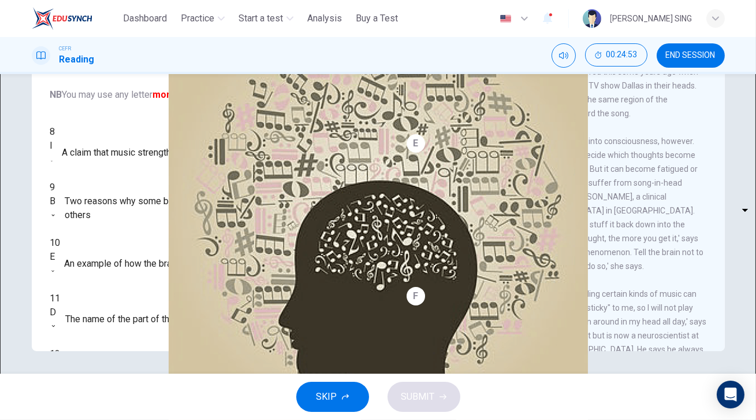
click at [121, 294] on body "This site uses cookies, as explained in our Privacy Policy . If you agree to th…" at bounding box center [378, 210] width 756 height 420
type input "*"
click at [429, 391] on span "SUBMIT" at bounding box center [419, 396] width 34 height 16
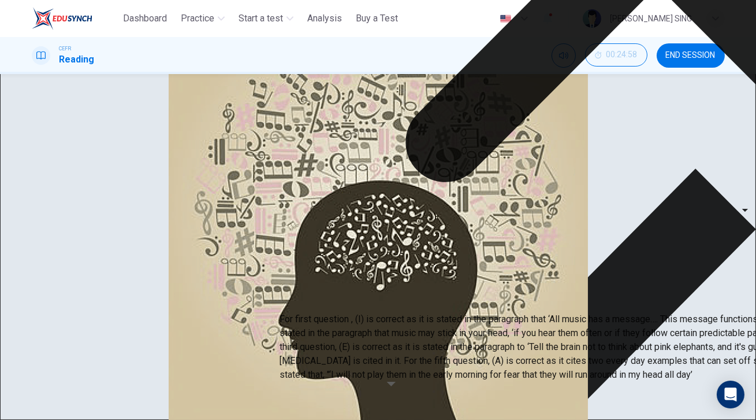
click at [278, 347] on div "Questions 8 - 13 The Reading Passage has nine paragraphs labelled A-l . Which p…" at bounding box center [209, 156] width 337 height 390
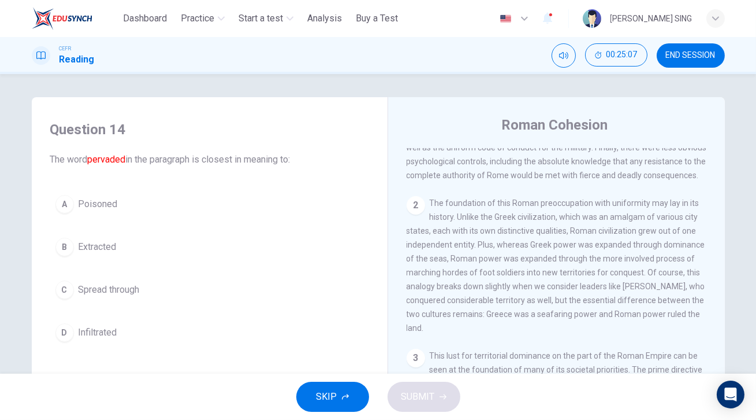
scroll to position [0, 0]
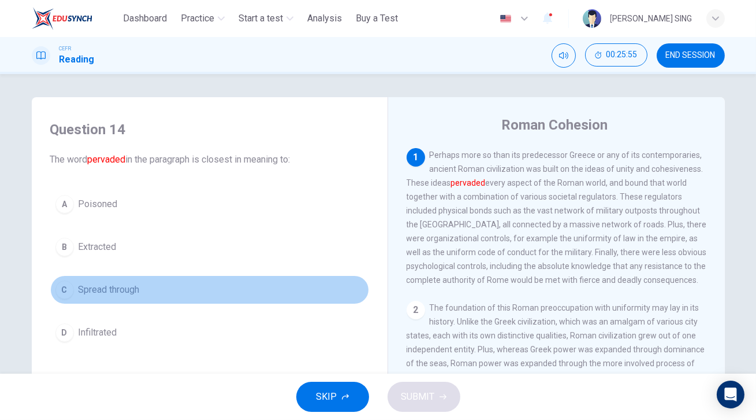
click at [102, 294] on span "Spread through" at bounding box center [109, 290] width 61 height 14
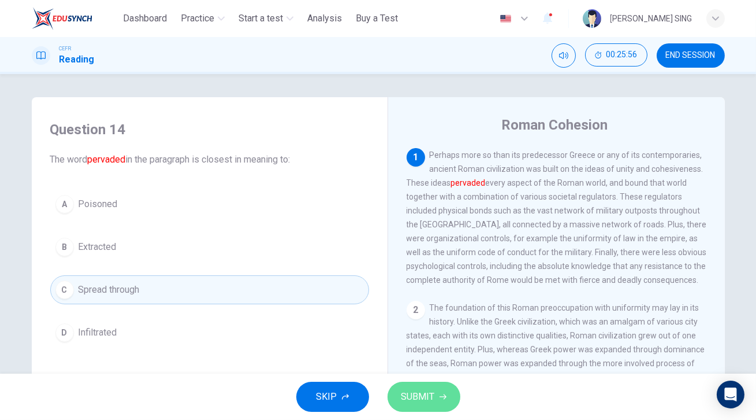
click at [448, 403] on button "SUBMIT" at bounding box center [424, 396] width 73 height 30
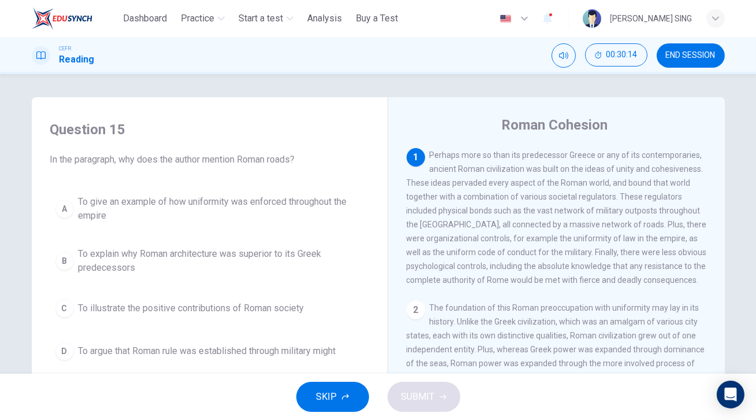
click at [141, 201] on span "To give an example of how uniformity was enforced throughout the empire" at bounding box center [221, 209] width 285 height 28
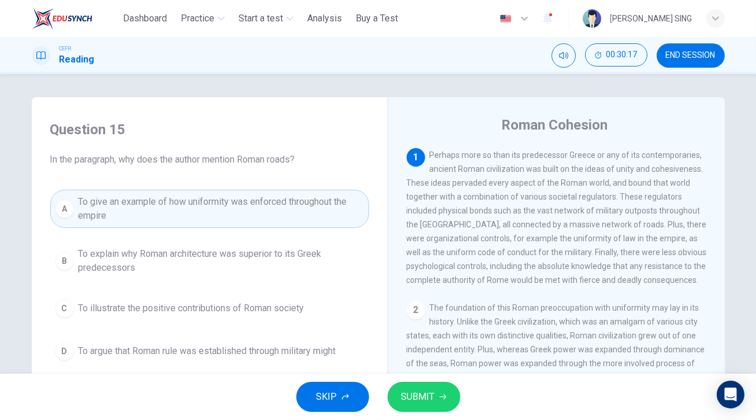
click at [442, 400] on button "SUBMIT" at bounding box center [424, 396] width 73 height 30
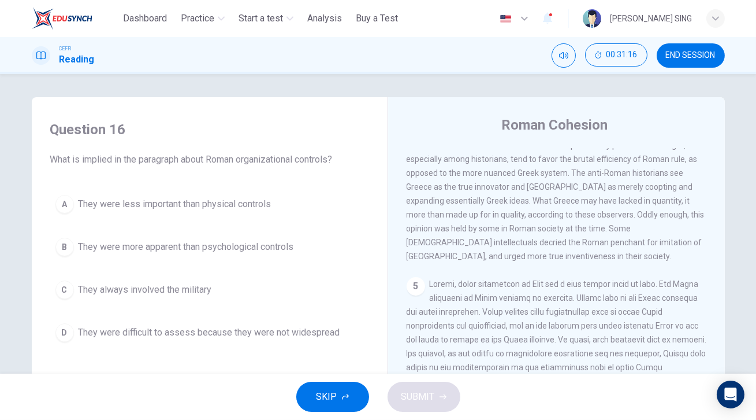
click at [708, 226] on div "1 Perhaps more so than its predecessor Greece or any of its contemporaries, anc…" at bounding box center [565, 323] width 316 height 351
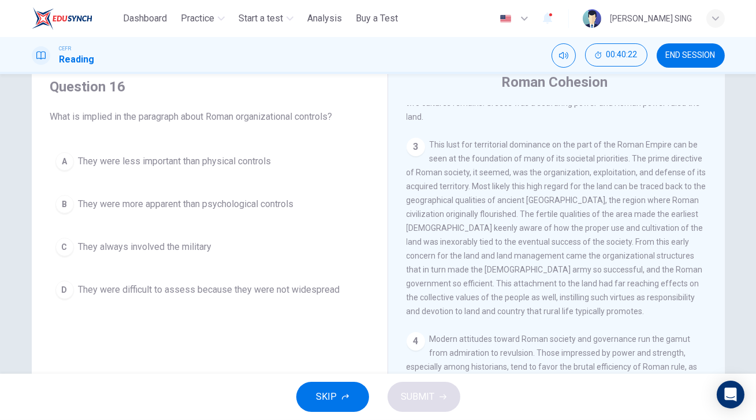
scroll to position [294, 0]
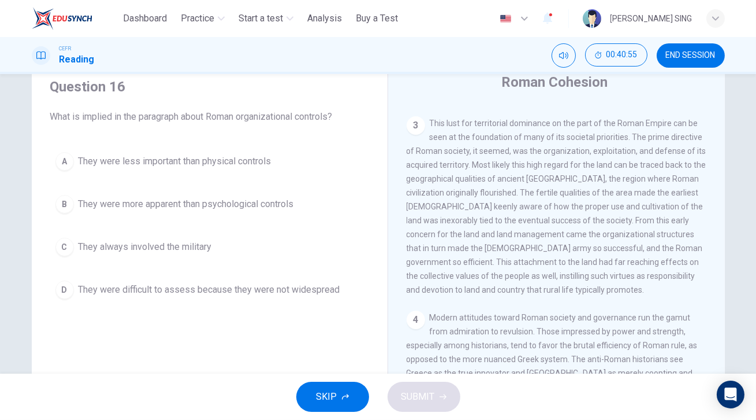
click at [180, 290] on span "They were difficult to assess because they were not widespread" at bounding box center [210, 290] width 262 height 14
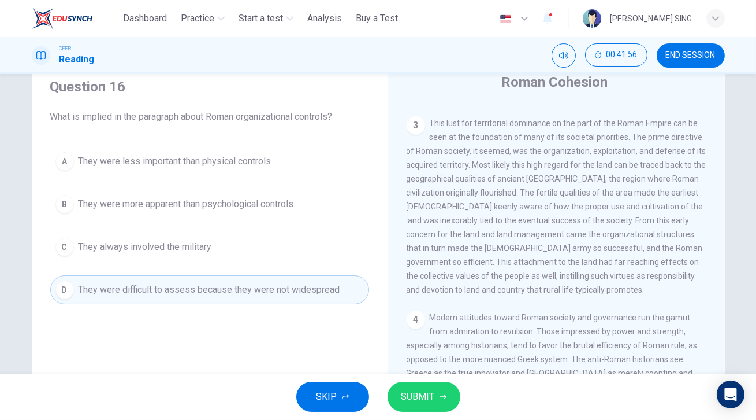
click at [182, 245] on span "They always involved the military" at bounding box center [145, 247] width 133 height 14
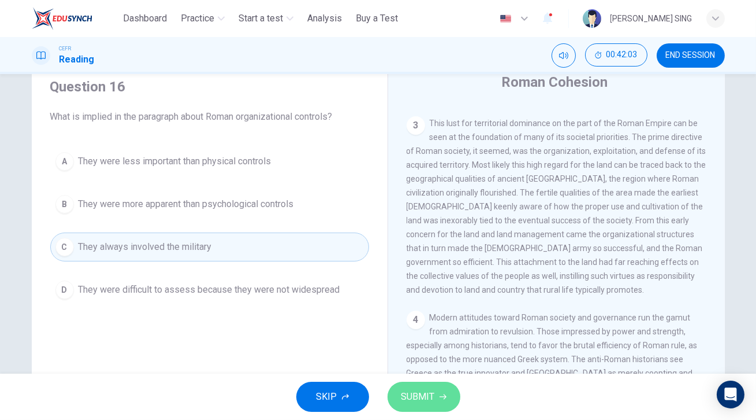
click at [425, 399] on span "SUBMIT" at bounding box center [419, 396] width 34 height 16
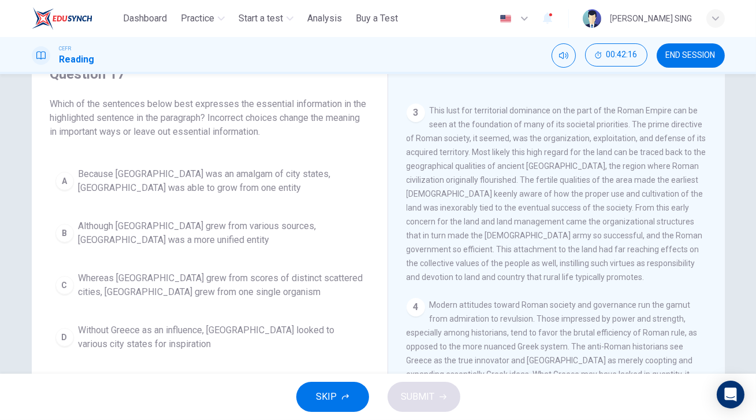
scroll to position [43, 0]
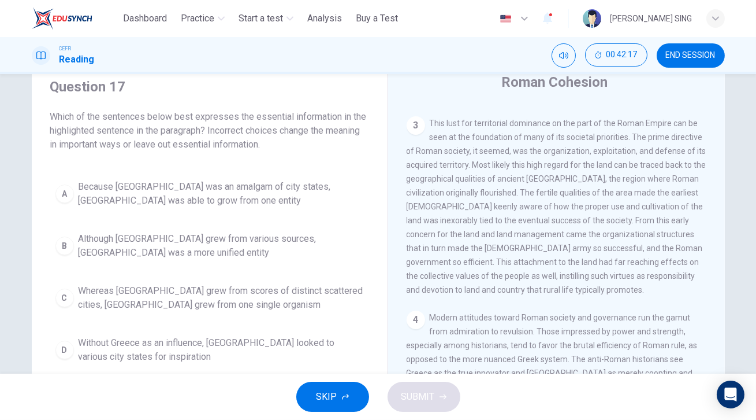
click at [272, 214] on div "A Because Greece was an amalgam of city states, Rome was able to grow from one …" at bounding box center [209, 272] width 319 height 194
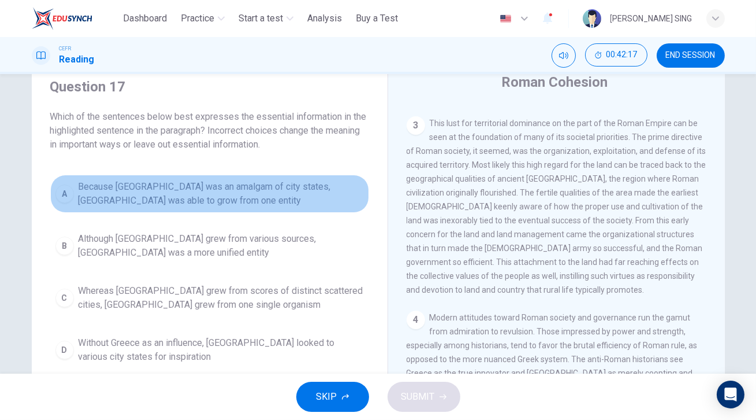
click at [294, 203] on span "Because Greece was an amalgam of city states, Rome was able to grow from one en…" at bounding box center [221, 194] width 285 height 28
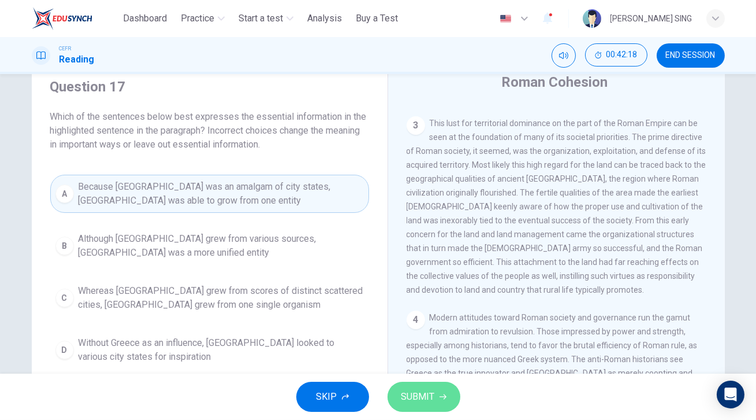
click at [421, 391] on span "SUBMIT" at bounding box center [419, 396] width 34 height 16
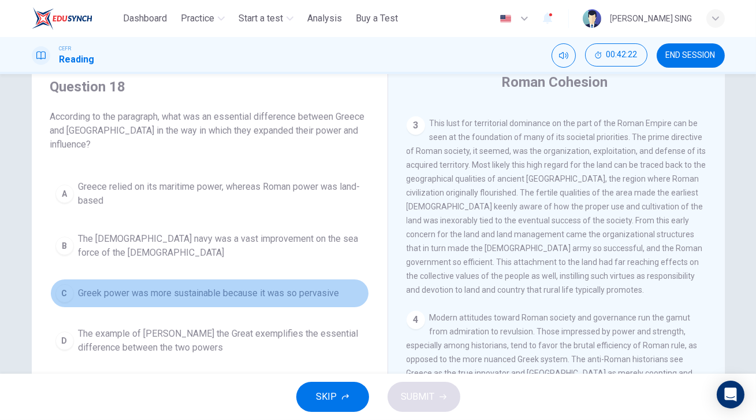
click at [184, 279] on button "C Greek power was more sustainable because it was so pervasive" at bounding box center [209, 293] width 319 height 29
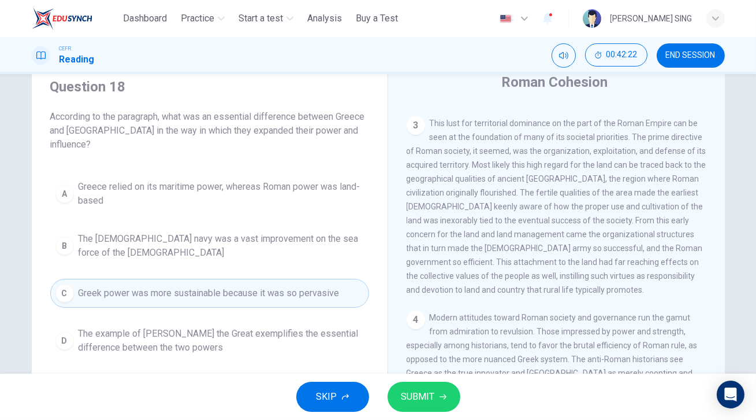
click at [436, 385] on button "SUBMIT" at bounding box center [424, 396] width 73 height 30
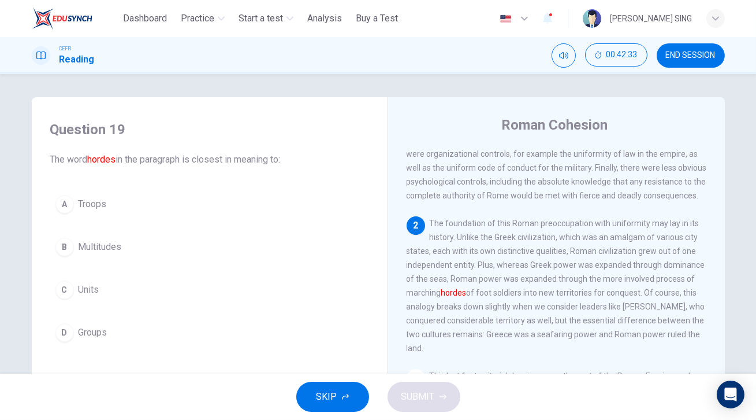
scroll to position [136, 0]
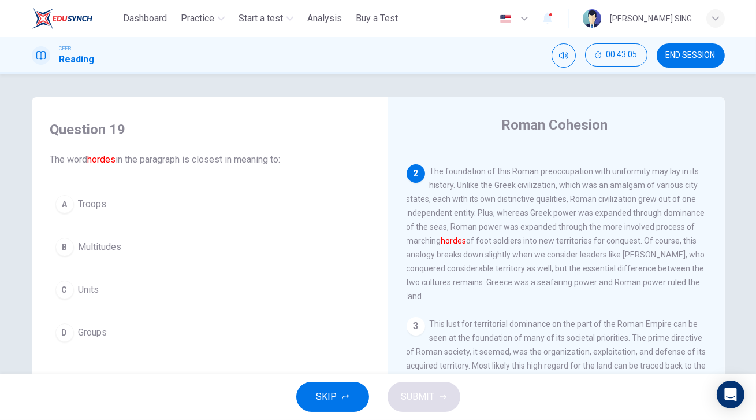
click at [87, 326] on span "Groups" at bounding box center [93, 332] width 29 height 14
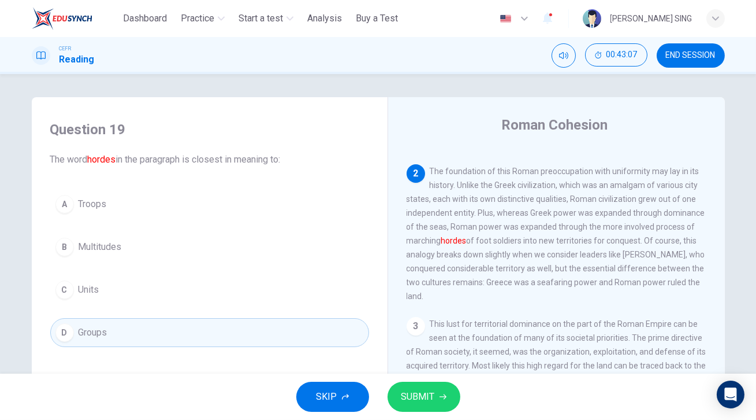
click at [432, 402] on span "SUBMIT" at bounding box center [419, 396] width 34 height 16
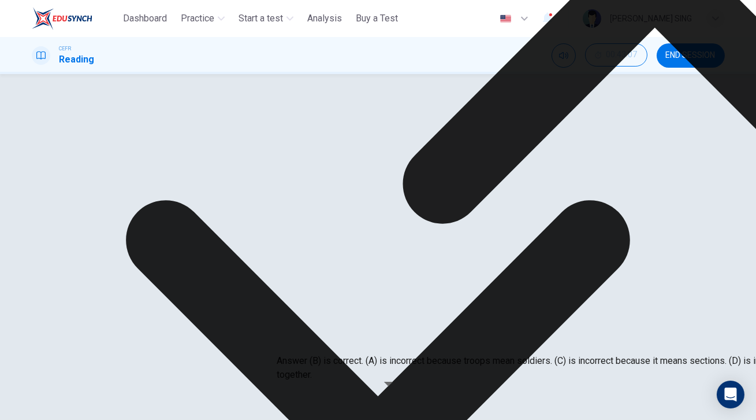
click at [666, 294] on div "2 The foundation of this Roman preoccupation with uniformity may lay in its his…" at bounding box center [557, 233] width 300 height 139
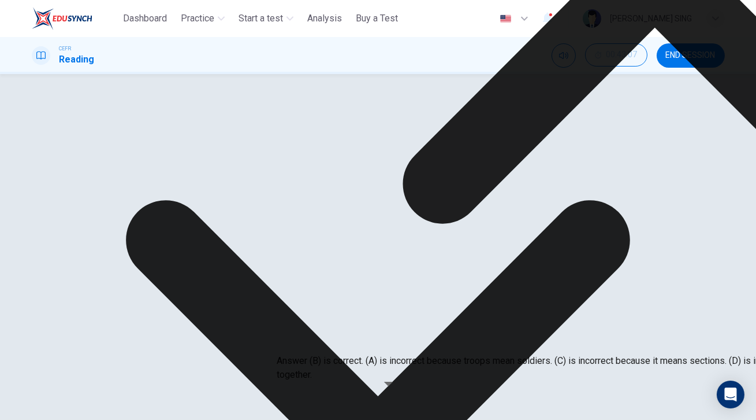
click at [624, 249] on span "The foundation of this Roman preoccupation with uniformity may lay in its histo…" at bounding box center [556, 233] width 299 height 134
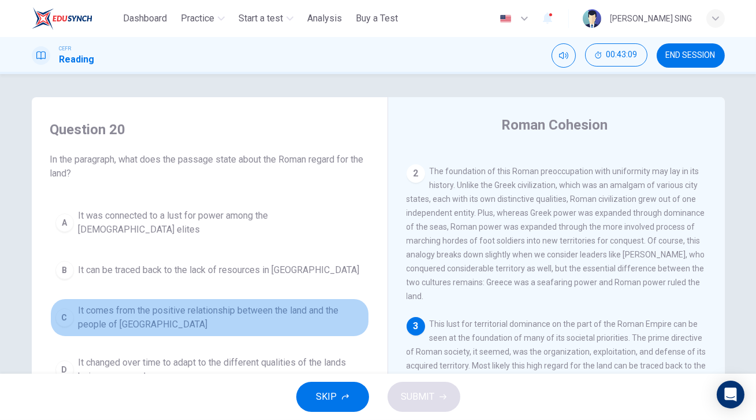
click at [210, 303] on span "It comes from the positive relationship between the land and the people of Lati…" at bounding box center [221, 317] width 285 height 28
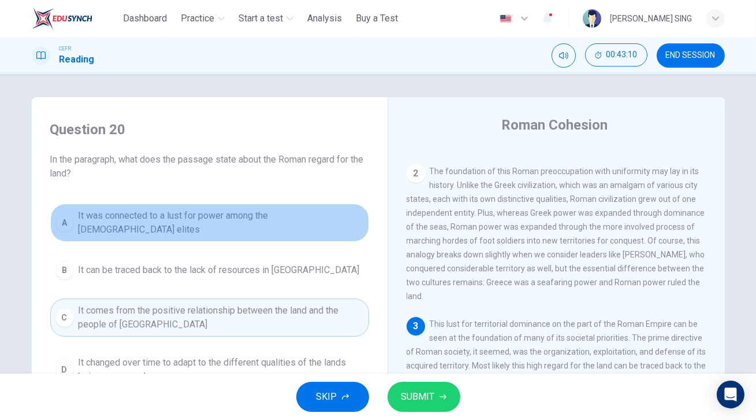
click at [235, 221] on span "It was connected to a lust for power among the Roman elites" at bounding box center [221, 223] width 285 height 28
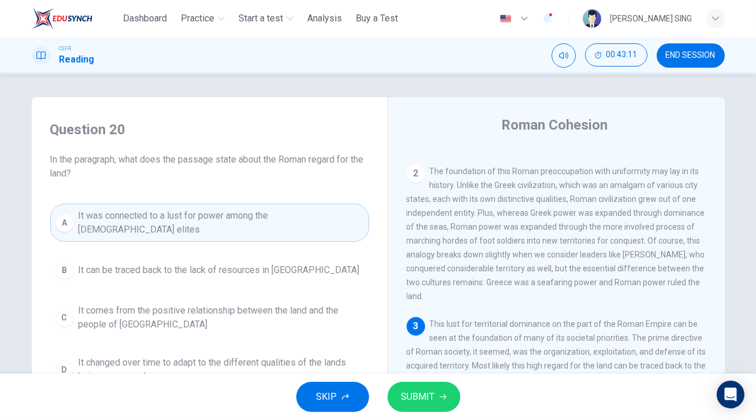
click at [395, 377] on div "SKIP SUBMIT" at bounding box center [378, 396] width 756 height 46
click at [435, 406] on button "SUBMIT" at bounding box center [424, 396] width 73 height 30
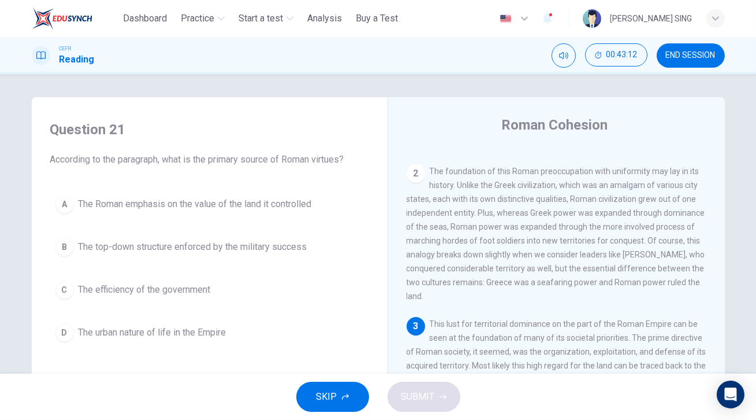
click at [142, 275] on button "C The efficiency of the government" at bounding box center [209, 289] width 319 height 29
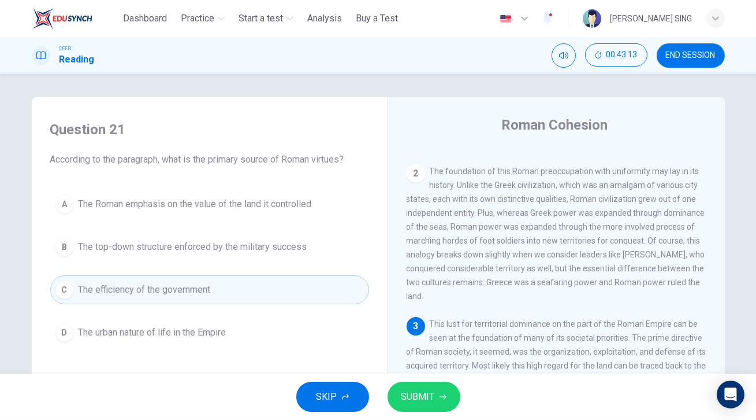
click at [414, 393] on span "SUBMIT" at bounding box center [419, 396] width 34 height 16
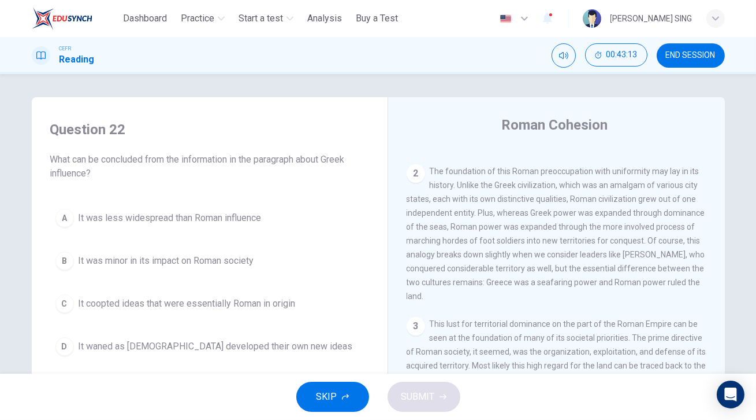
click at [229, 218] on span "It was less widespread than Roman influence" at bounding box center [170, 218] width 183 height 14
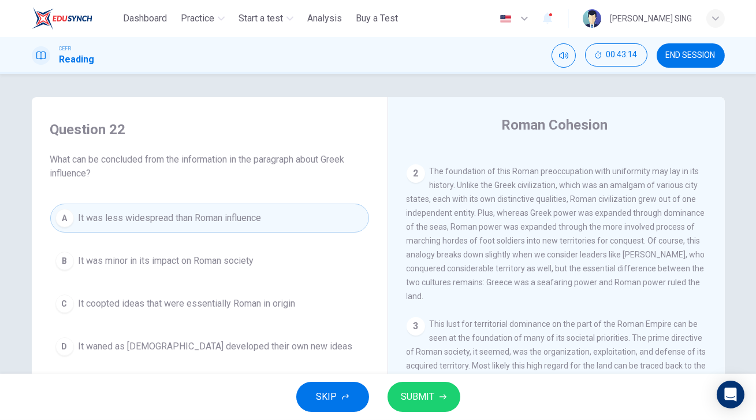
click at [443, 400] on button "SUBMIT" at bounding box center [424, 396] width 73 height 30
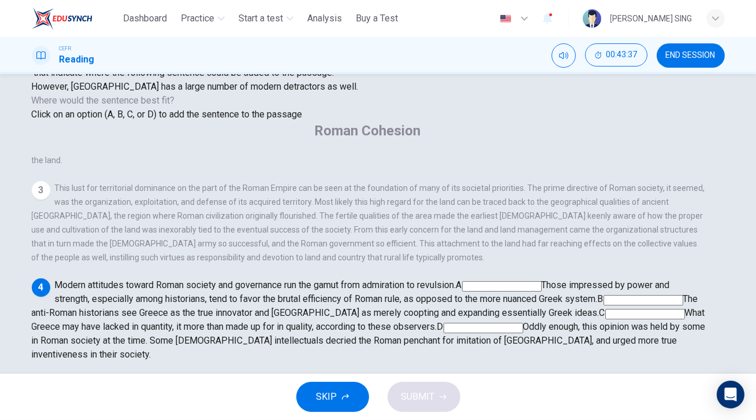
scroll to position [0, 0]
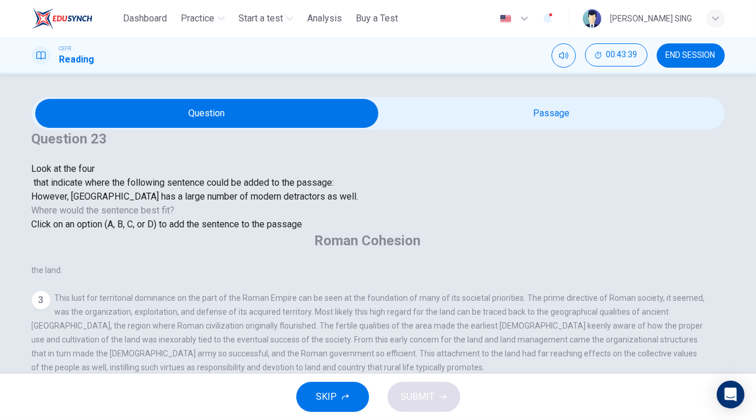
click at [50, 291] on div "3" at bounding box center [41, 300] width 18 height 18
click at [513, 391] on input at bounding box center [502, 396] width 80 height 10
click at [519, 391] on input at bounding box center [502, 396] width 80 height 10
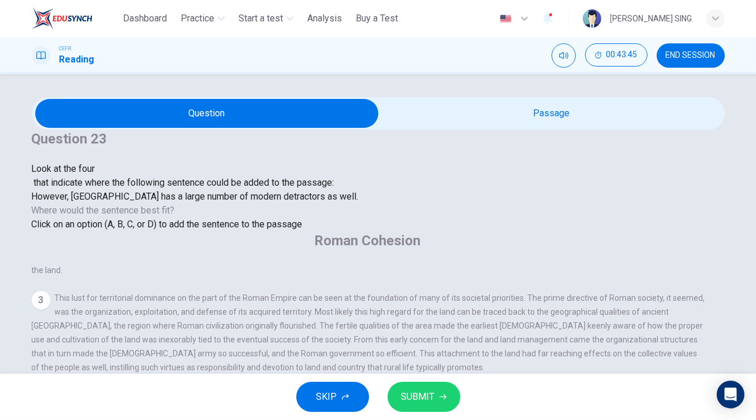
click at [311, 418] on input at bounding box center [271, 423] width 80 height 10
click at [517, 391] on input at bounding box center [502, 396] width 80 height 10
click at [311, 418] on input at bounding box center [271, 423] width 80 height 10
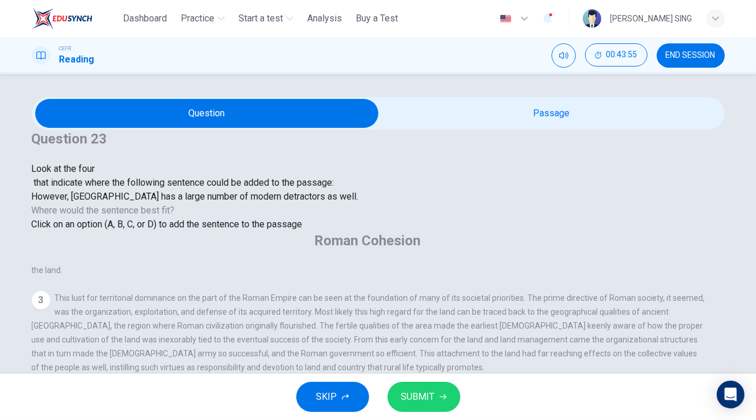
click at [604, 405] on input at bounding box center [644, 410] width 80 height 10
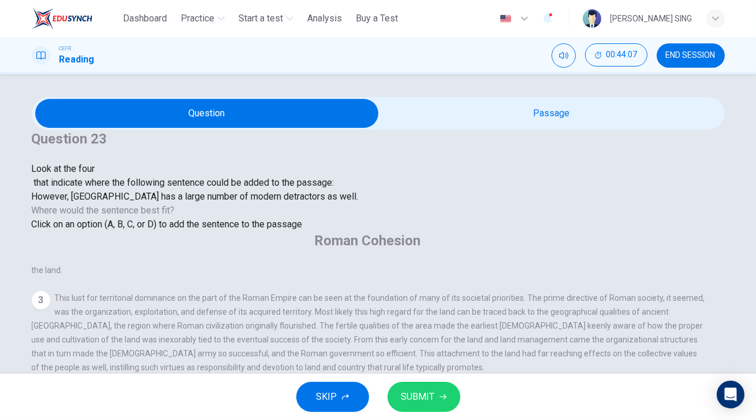
scroll to position [435, 0]
click at [514, 391] on input at bounding box center [502, 396] width 80 height 10
click at [440, 400] on button "SUBMIT" at bounding box center [424, 396] width 73 height 30
